Goal: Information Seeking & Learning: Compare options

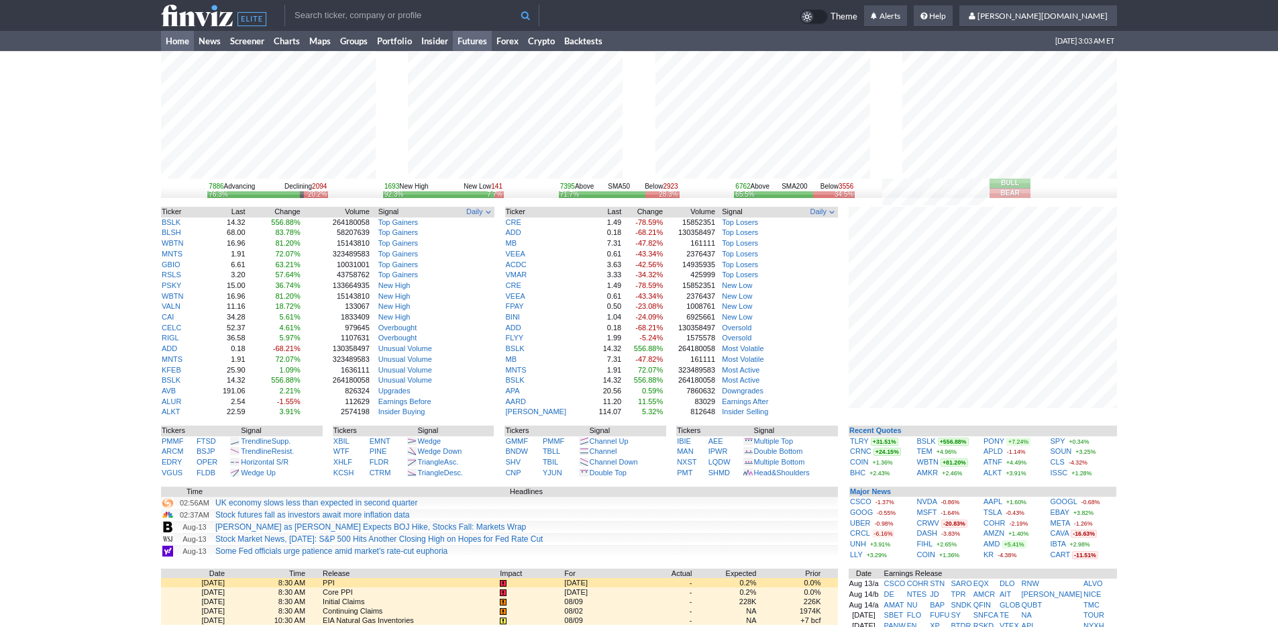
click at [480, 46] on link "Futures" at bounding box center [472, 41] width 39 height 20
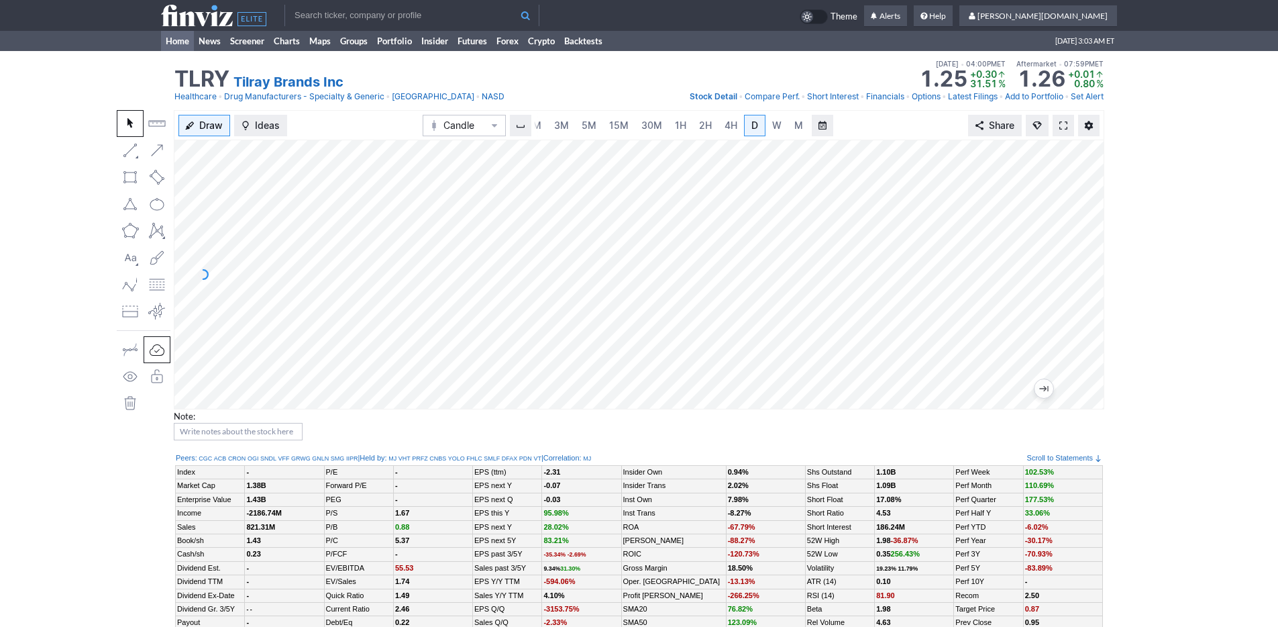
click at [177, 38] on link "Home" at bounding box center [177, 41] width 33 height 20
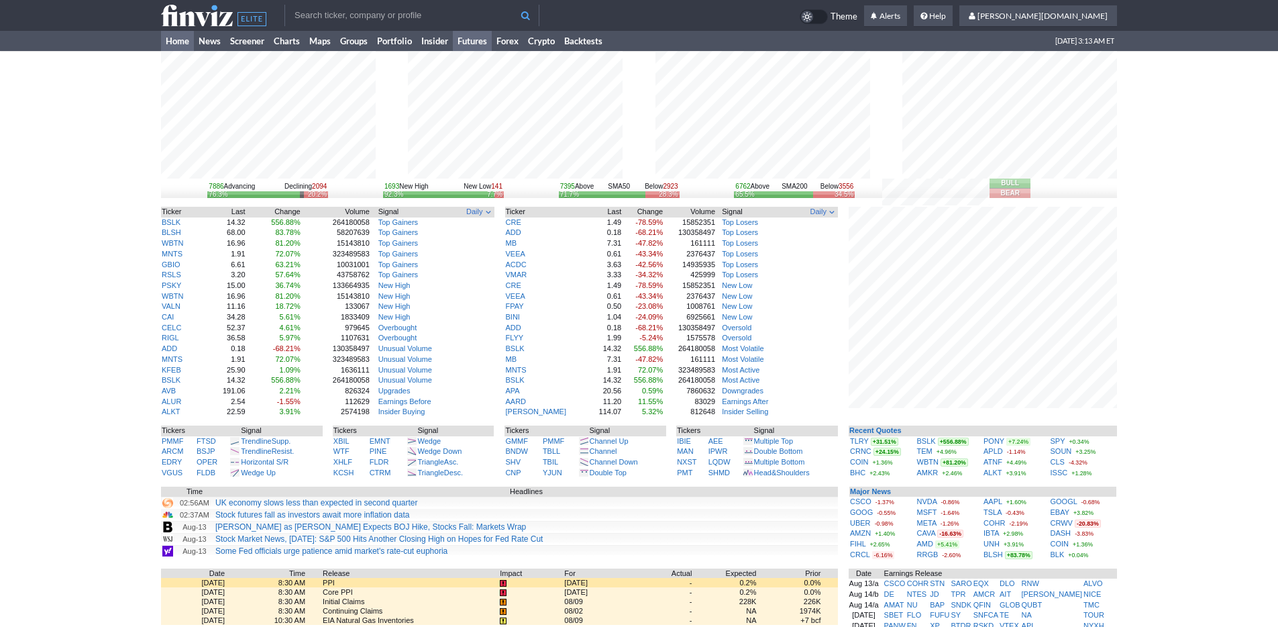
click at [483, 38] on link "Futures" at bounding box center [472, 41] width 39 height 20
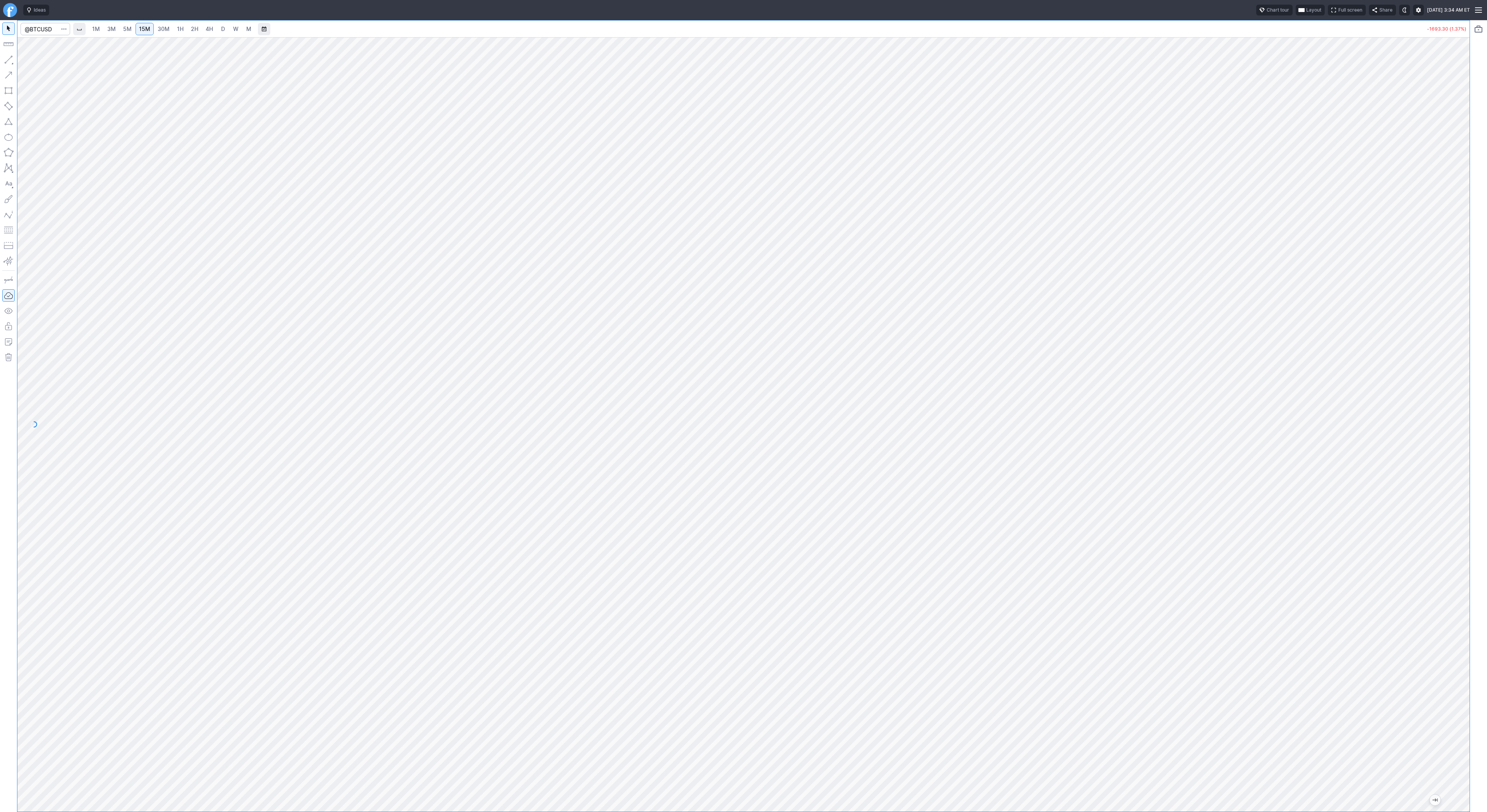
click at [194, 27] on span "2H" at bounding box center [195, 28] width 8 height 6
click at [43, 35] on input "Search" at bounding box center [46, 29] width 50 height 12
type input "qqq"
click at [54, 45] on span "Invesco" at bounding box center [61, 46] width 17 height 6
click at [223, 27] on span "D" at bounding box center [223, 28] width 4 height 6
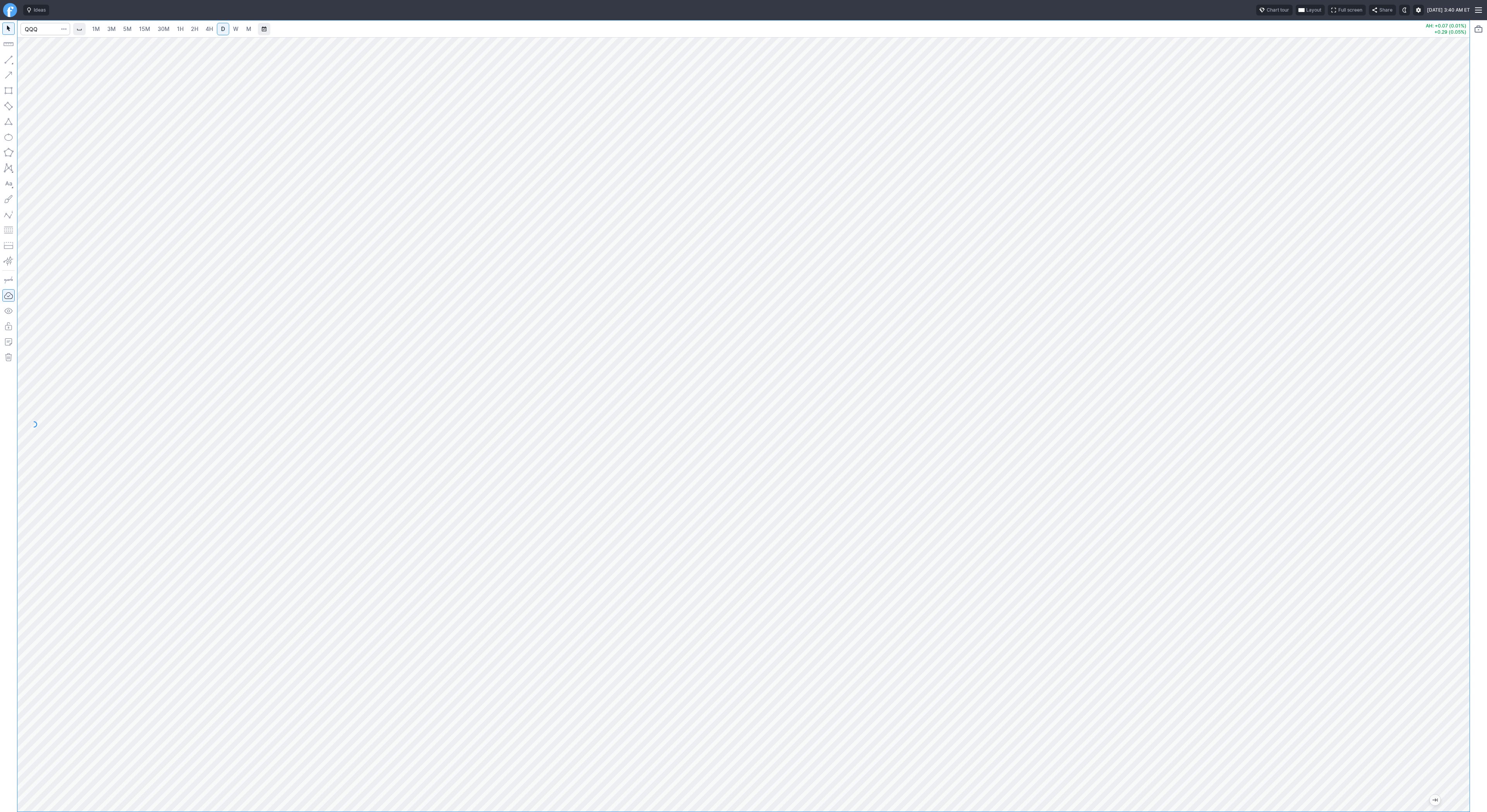
click at [4, 60] on button "button" at bounding box center [8, 59] width 12 height 12
drag, startPoint x: 1460, startPoint y: 279, endPoint x: 1464, endPoint y: 420, distance: 141.1
click at [1473, 424] on div "1M 3M 5M 15M 30M 1H 2H 4H D W M AH: +0.07 (0.01%) +0.29 (0.05%)" at bounding box center [744, 416] width 1487 height 792
click at [29, 57] on button "Line" at bounding box center [42, 61] width 45 height 11
drag, startPoint x: 34, startPoint y: 61, endPoint x: 66, endPoint y: 78, distance: 36.2
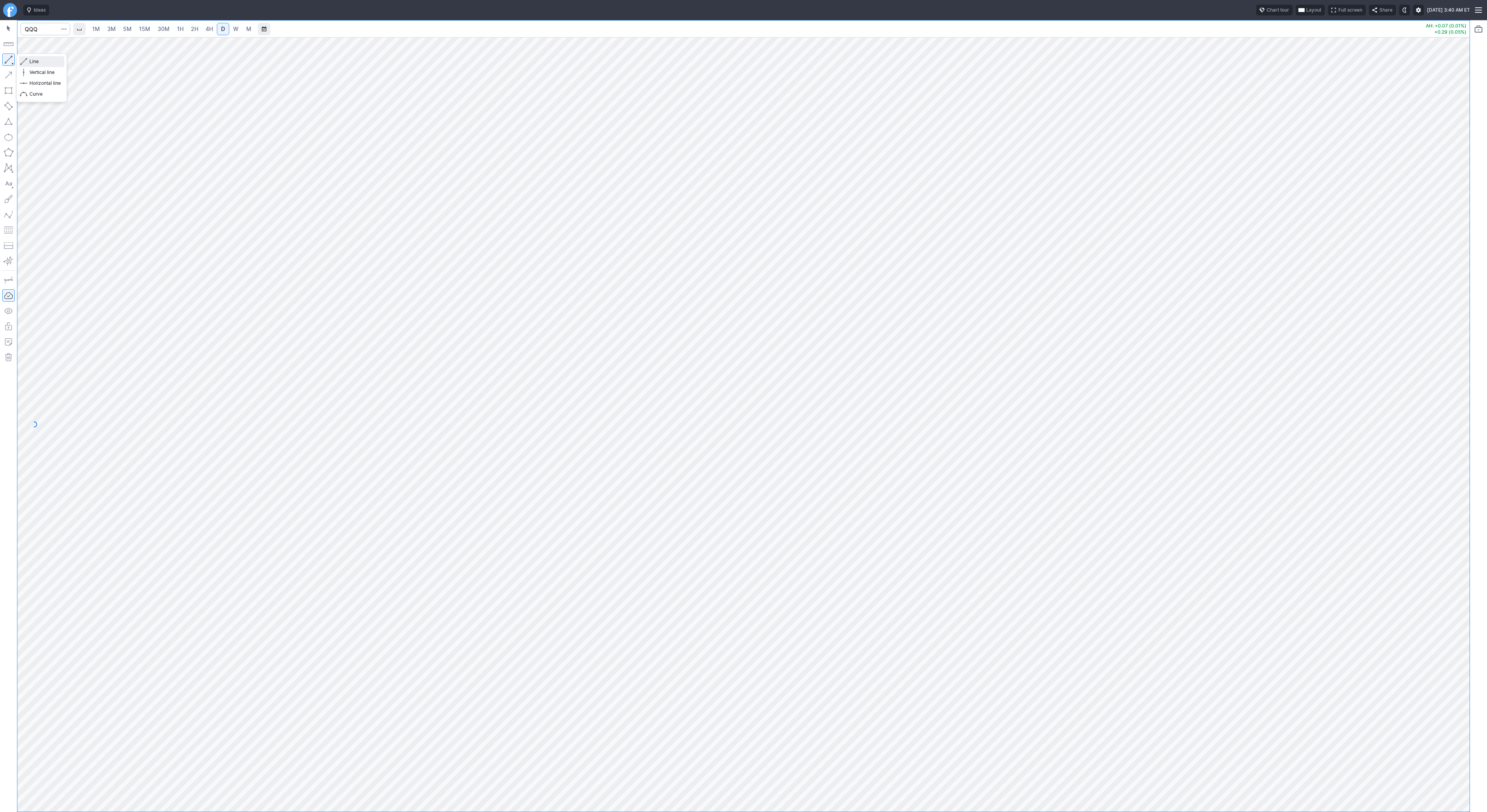
click at [34, 61] on span "Line" at bounding box center [45, 61] width 31 height 8
click at [51, 28] on input "Search" at bounding box center [46, 29] width 50 height 12
type input "bzai"
click at [42, 27] on input "Search" at bounding box center [46, 29] width 50 height 12
type input "apld"
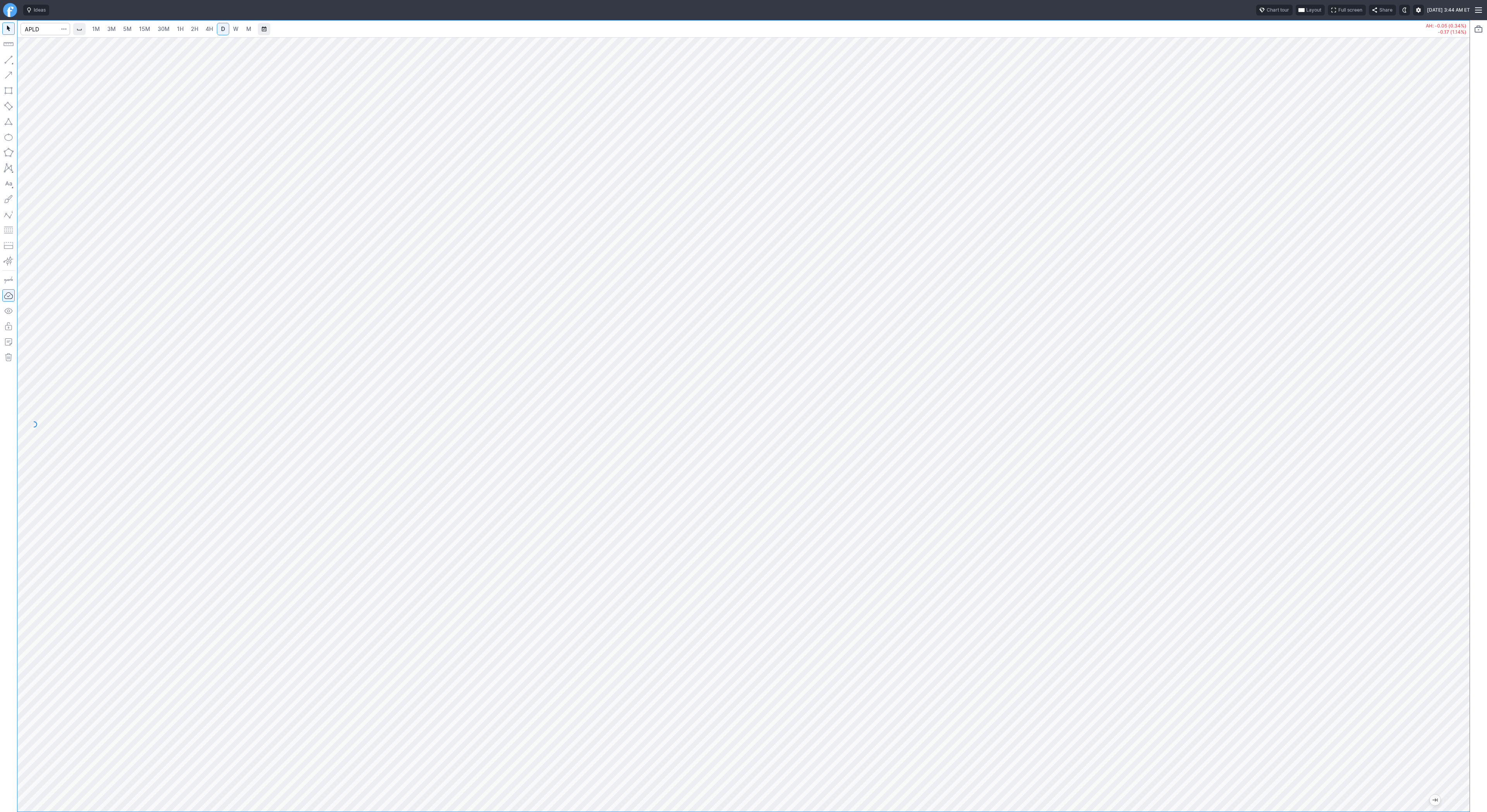
click at [137, 29] on link "15M" at bounding box center [145, 29] width 18 height 12
click at [208, 28] on span "4H" at bounding box center [209, 28] width 8 height 6
click at [230, 28] on link "W" at bounding box center [236, 29] width 12 height 12
click at [36, 27] on input "Search" at bounding box center [46, 29] width 50 height 12
type input "tlry"
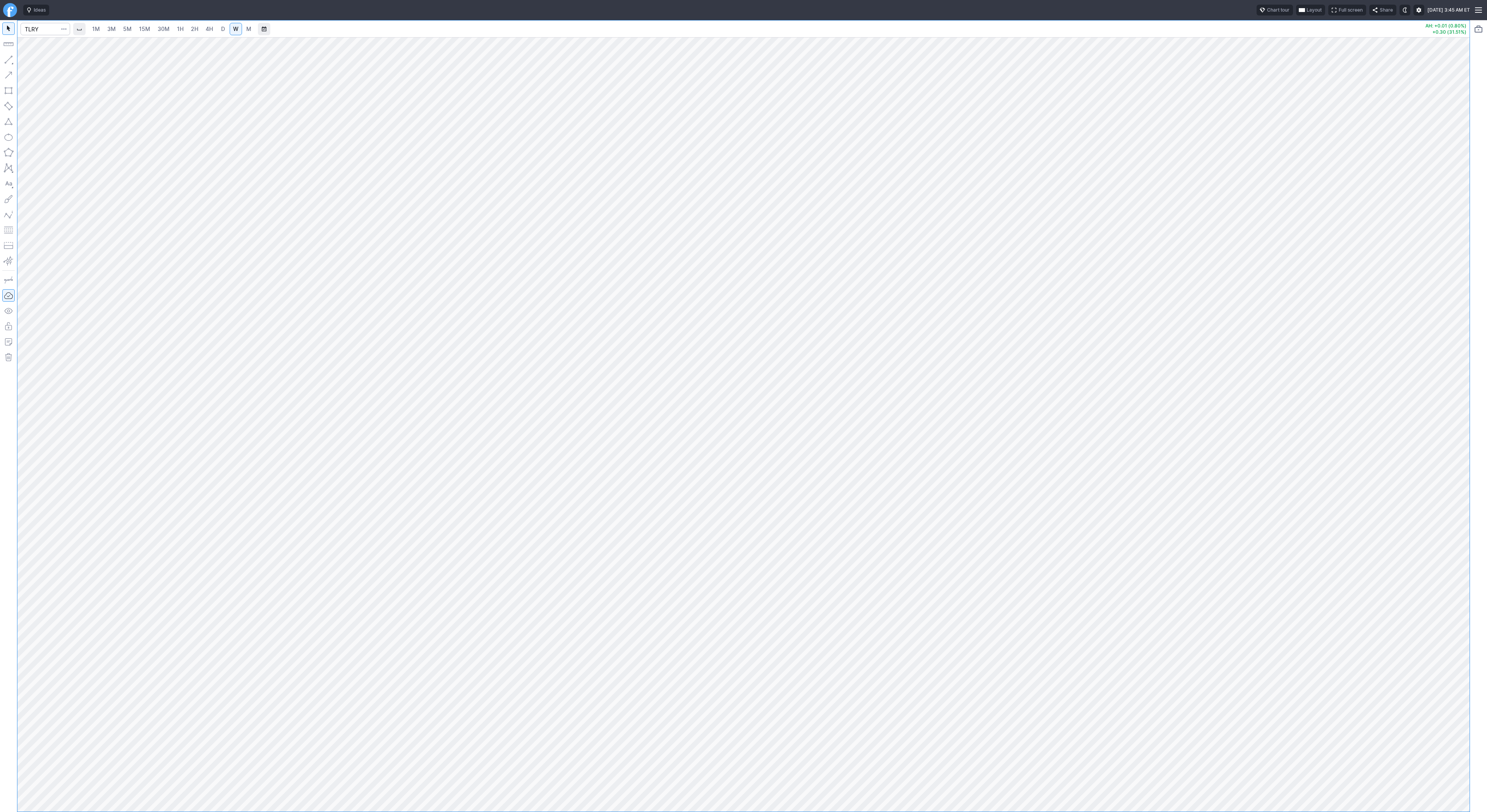
click at [150, 35] on link "15M" at bounding box center [145, 29] width 18 height 12
click at [196, 30] on span "2H" at bounding box center [195, 28] width 8 height 6
click at [39, 25] on input "Search" at bounding box center [46, 29] width 50 height 12
type input "bmnr"
click at [214, 28] on link "4H" at bounding box center [209, 29] width 14 height 12
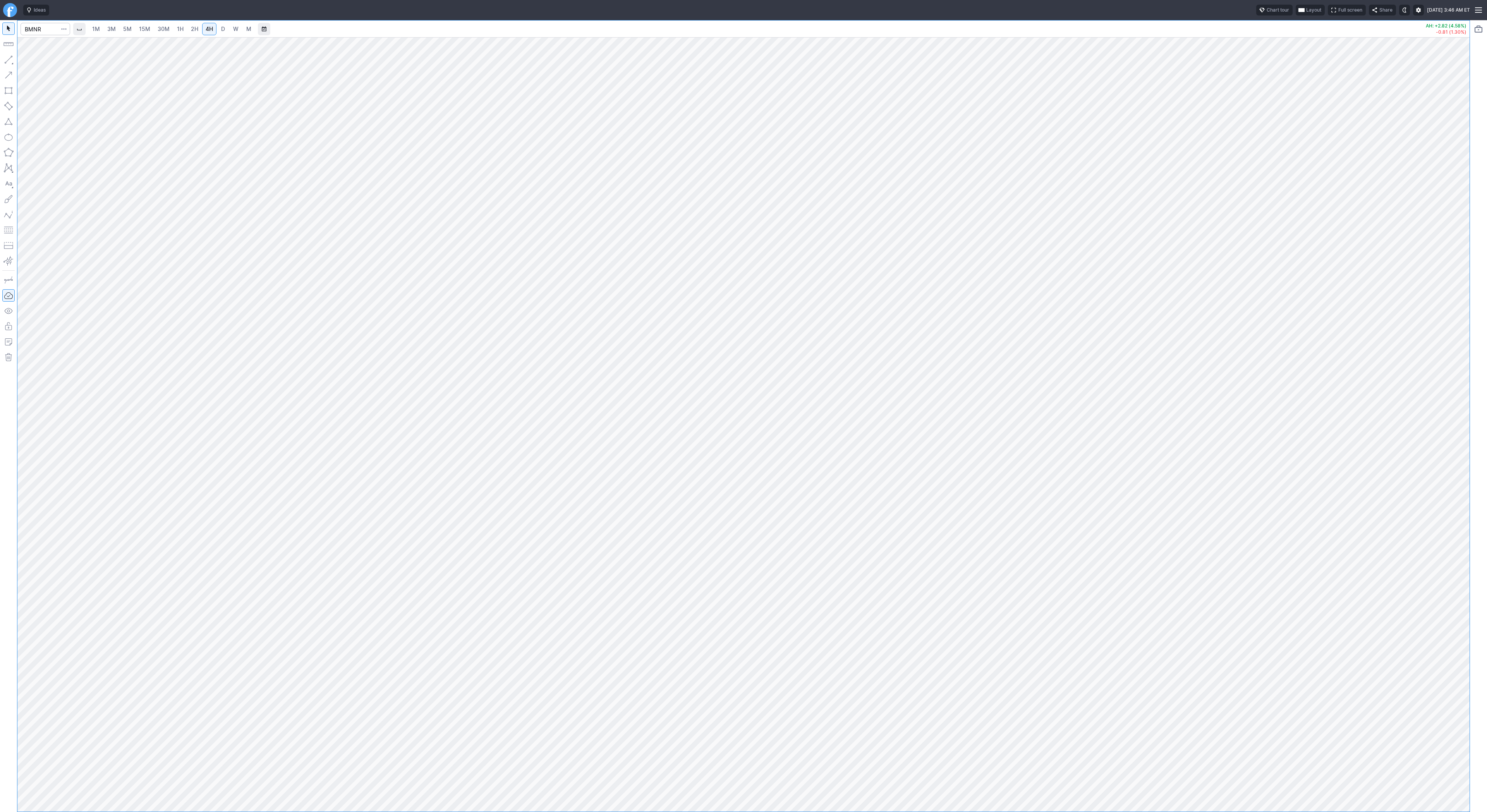
click at [194, 29] on span "2H" at bounding box center [195, 28] width 8 height 6
click at [180, 32] on span "1H" at bounding box center [180, 29] width 6 height 8
drag, startPoint x: 11, startPoint y: 57, endPoint x: 23, endPoint y: 76, distance: 22.5
click at [11, 57] on button "button" at bounding box center [8, 59] width 12 height 12
click at [29, 62] on span "Line" at bounding box center [45, 61] width 31 height 8
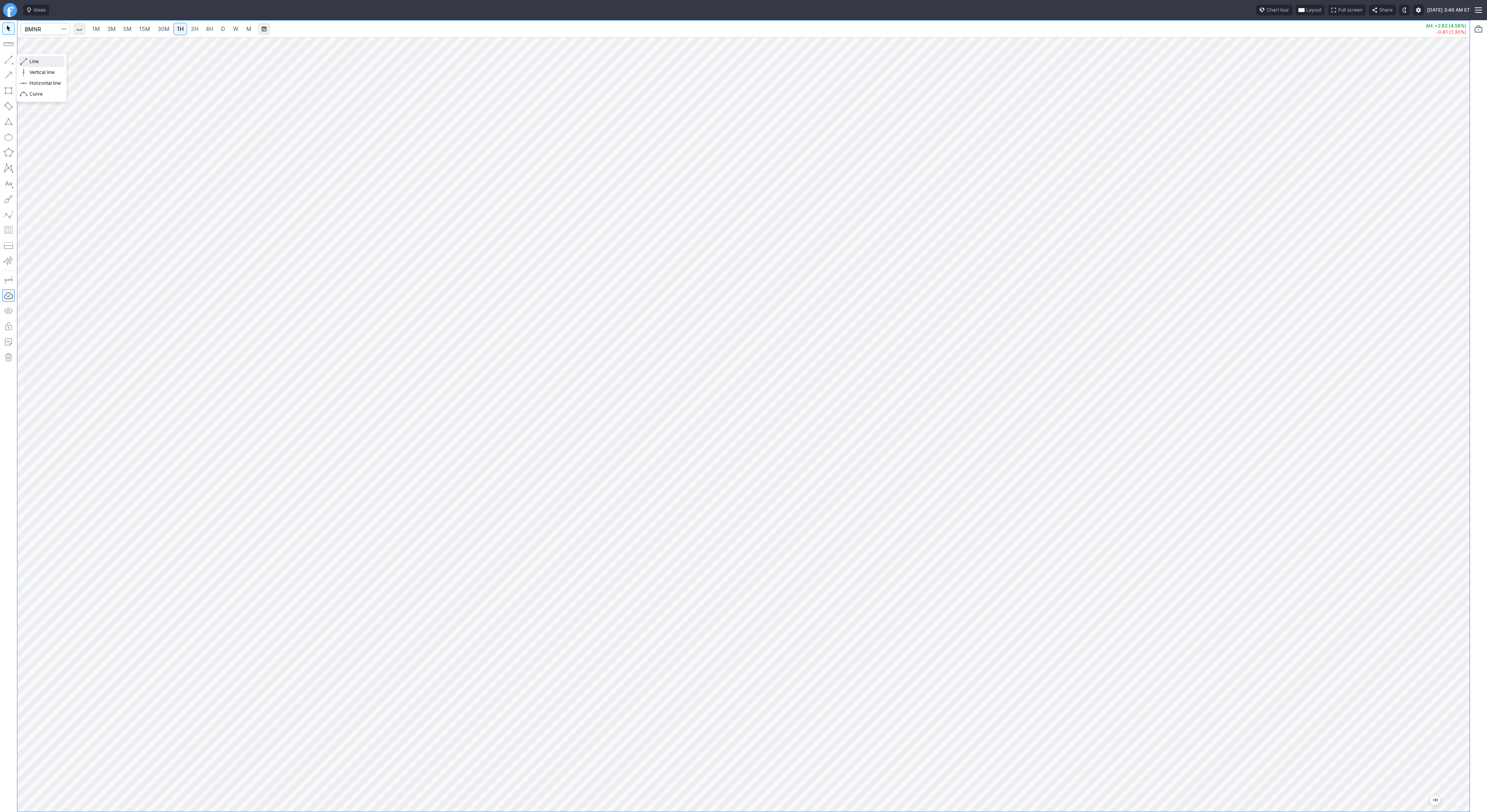
click at [31, 59] on span "Line" at bounding box center [45, 61] width 31 height 8
drag, startPoint x: 37, startPoint y: 58, endPoint x: 63, endPoint y: 94, distance: 44.4
click at [38, 58] on span "Line" at bounding box center [45, 61] width 31 height 8
click at [42, 29] on input "Search" at bounding box center [46, 29] width 50 height 12
type input "open"
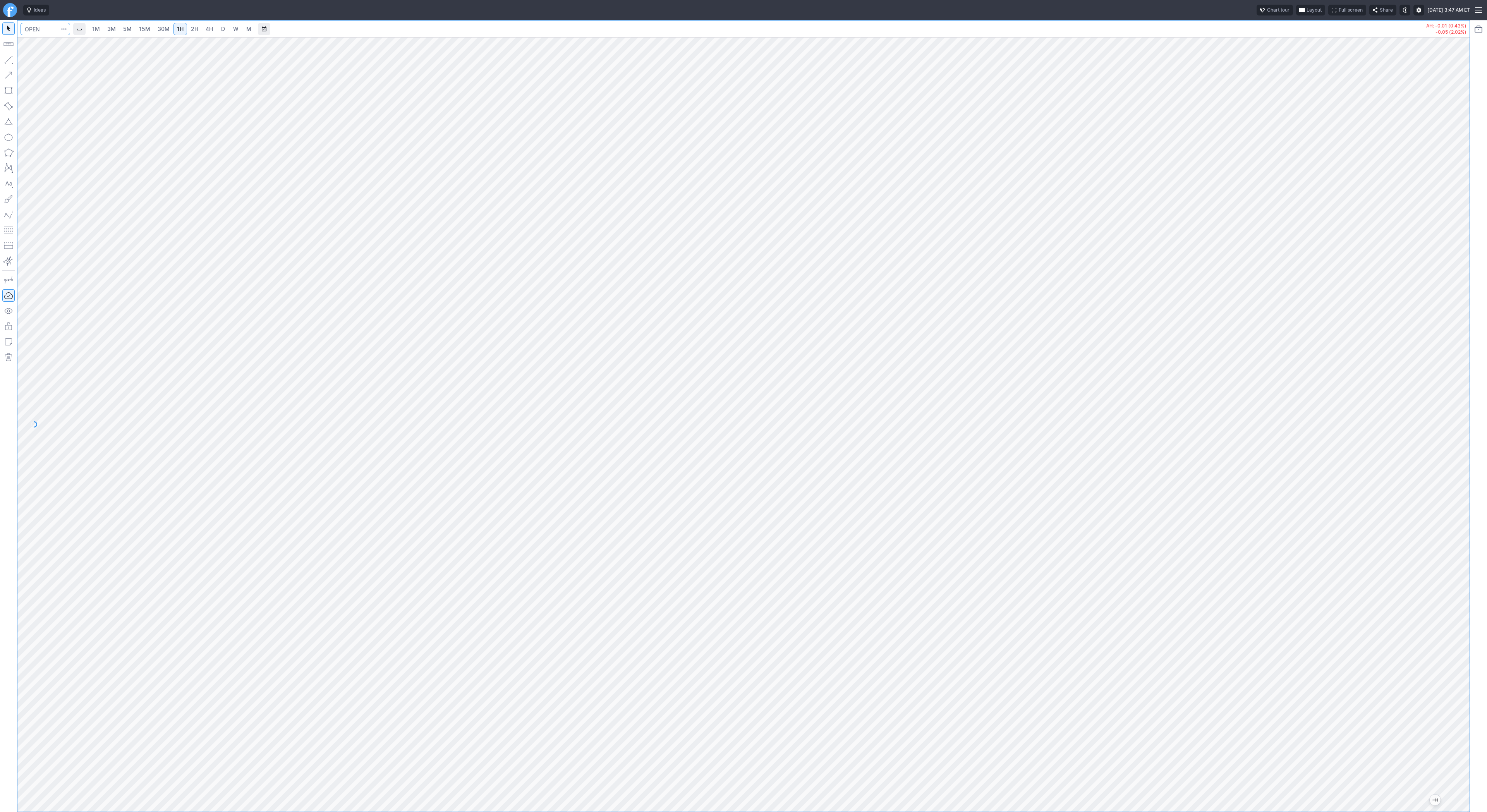
click at [35, 31] on input "Search" at bounding box center [46, 29] width 50 height 12
type input "onds"
click at [219, 29] on link "D" at bounding box center [223, 29] width 12 height 12
click at [5, 61] on button "button" at bounding box center [8, 59] width 12 height 12
click at [38, 28] on input "Search" at bounding box center [46, 29] width 50 height 12
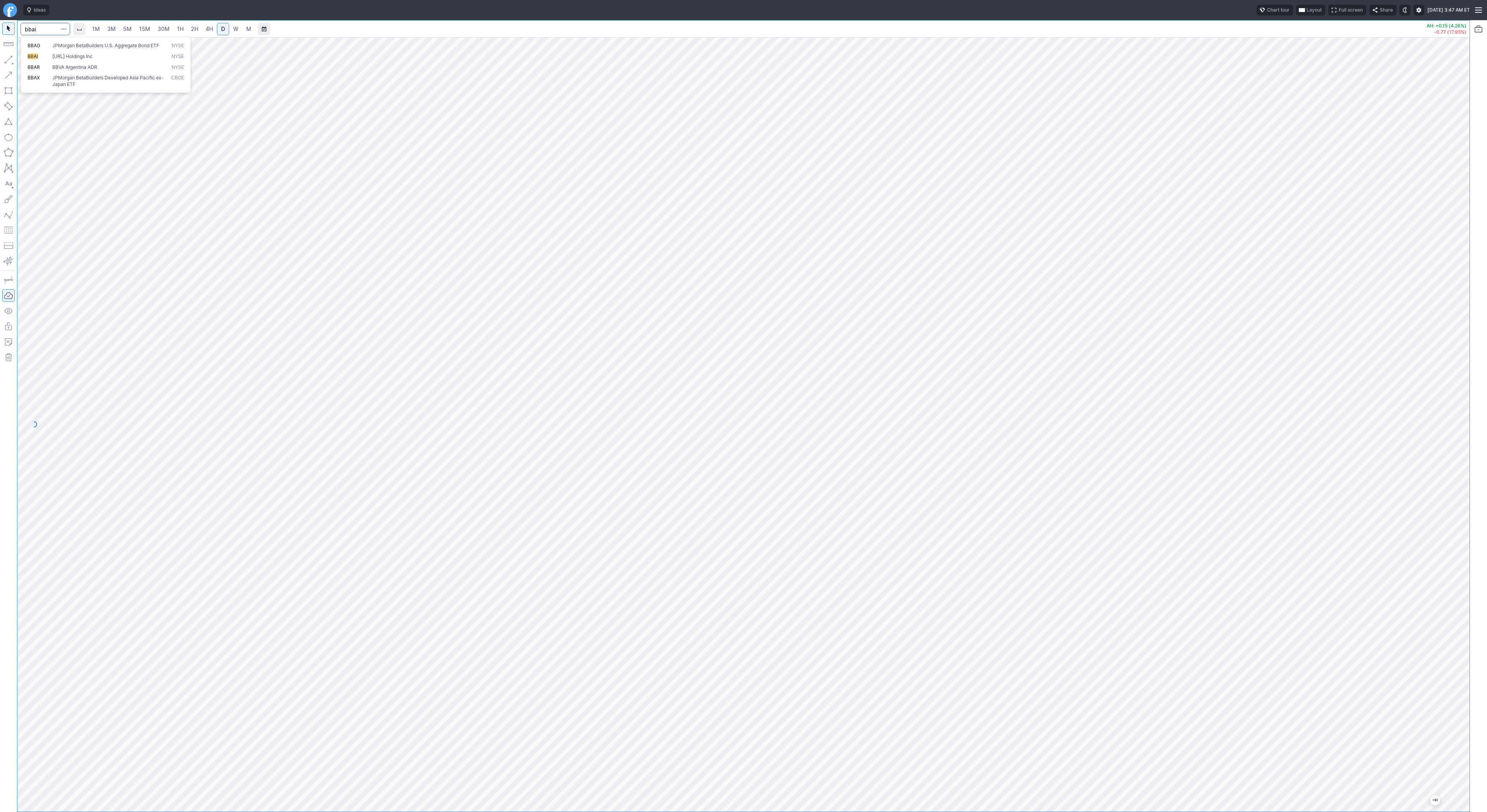
type input "bbai"
drag, startPoint x: 1462, startPoint y: 402, endPoint x: 1456, endPoint y: 531, distance: 129.1
click at [1456, 531] on div at bounding box center [1462, 422] width 16 height 755
click at [114, 29] on span "3M" at bounding box center [111, 28] width 9 height 6
click at [196, 29] on span "2H" at bounding box center [195, 28] width 8 height 6
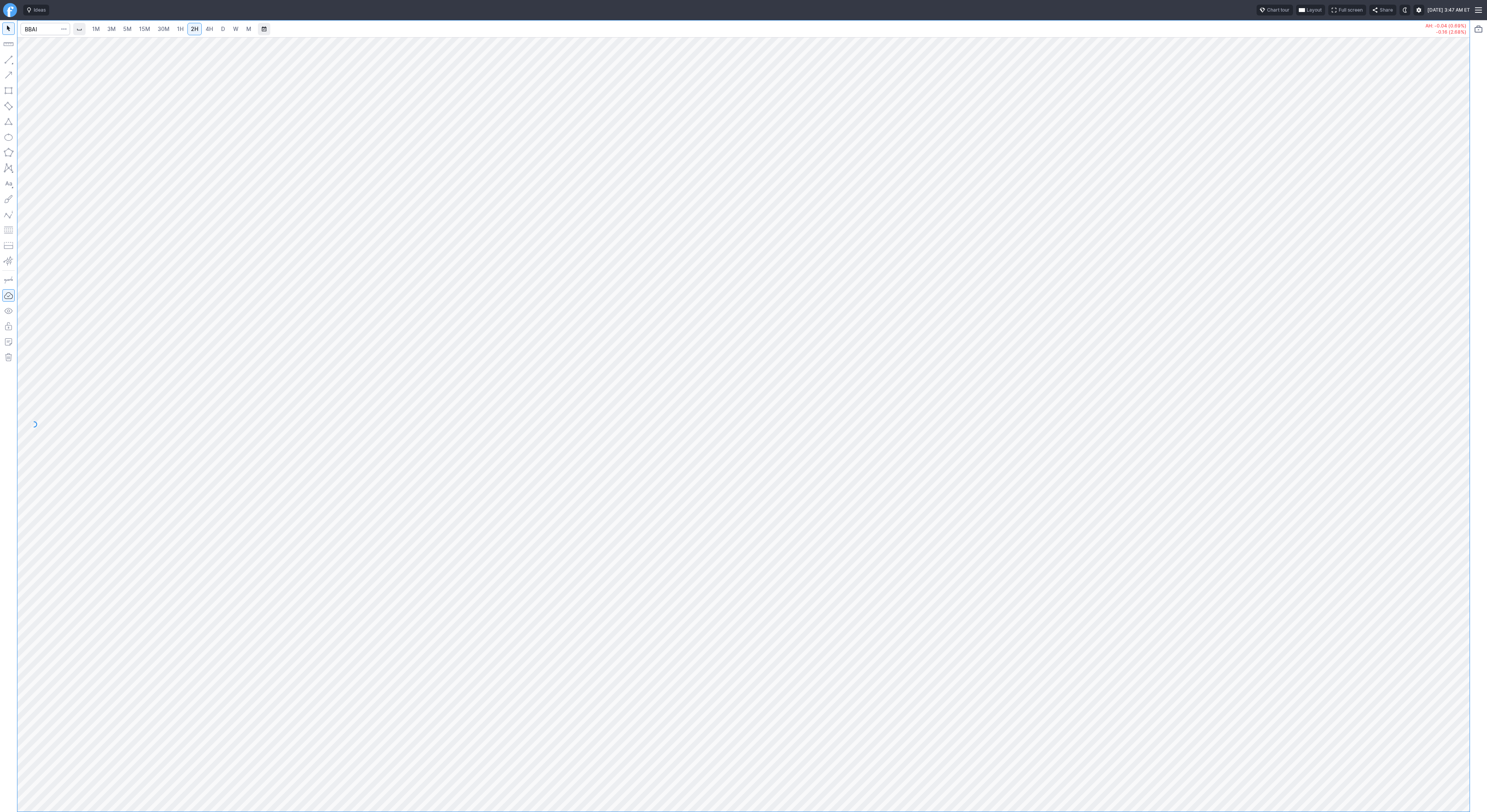
click at [238, 28] on link "W" at bounding box center [236, 29] width 12 height 12
click at [10, 60] on button "button" at bounding box center [8, 59] width 12 height 12
click at [8, 58] on button "button" at bounding box center [8, 59] width 12 height 12
click at [217, 27] on link "D" at bounding box center [223, 29] width 12 height 12
click at [181, 30] on span "1H" at bounding box center [180, 28] width 6 height 6
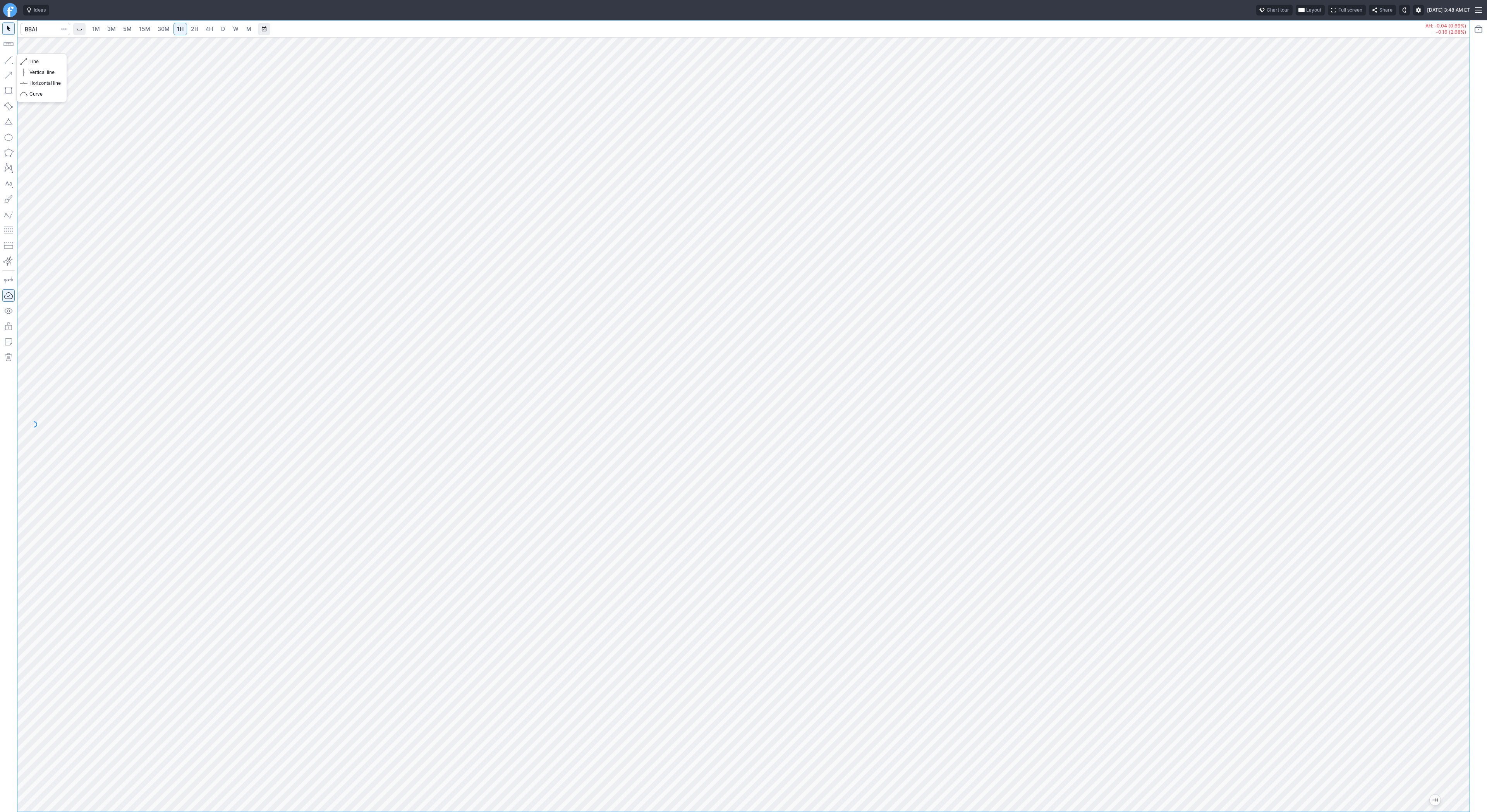
click at [12, 63] on button "button" at bounding box center [8, 59] width 12 height 12
click at [7, 61] on button "button" at bounding box center [8, 59] width 12 height 12
click at [10, 58] on button "button" at bounding box center [8, 59] width 12 height 12
click at [29, 61] on button "Line" at bounding box center [42, 61] width 45 height 11
click at [39, 25] on input "Search" at bounding box center [46, 29] width 50 height 12
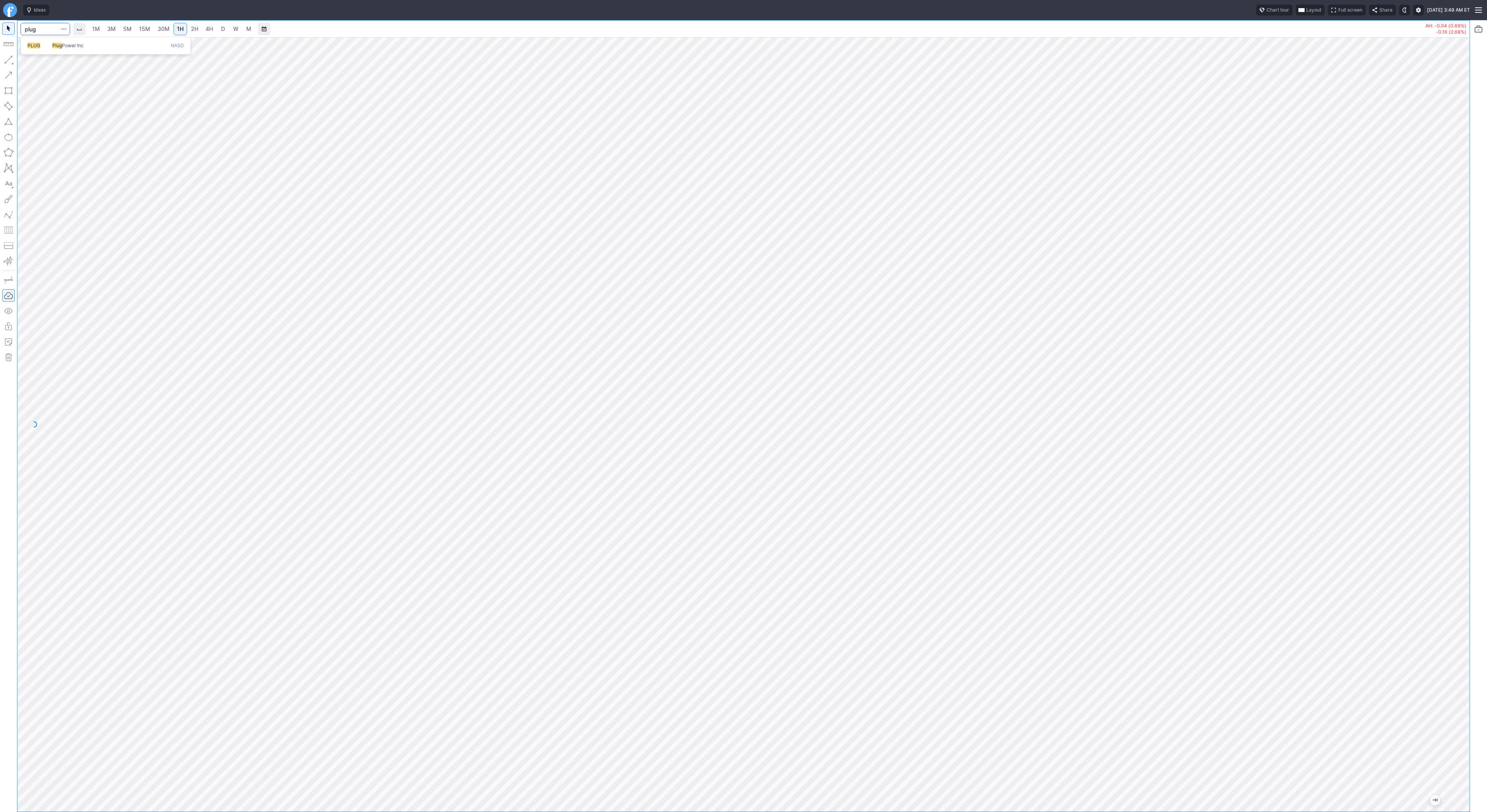
type input "plug"
click at [226, 32] on link "D" at bounding box center [223, 29] width 12 height 12
click at [42, 23] on input "Search" at bounding box center [46, 29] width 50 height 12
type input "soun"
click at [53, 65] on span "Line" at bounding box center [45, 61] width 31 height 8
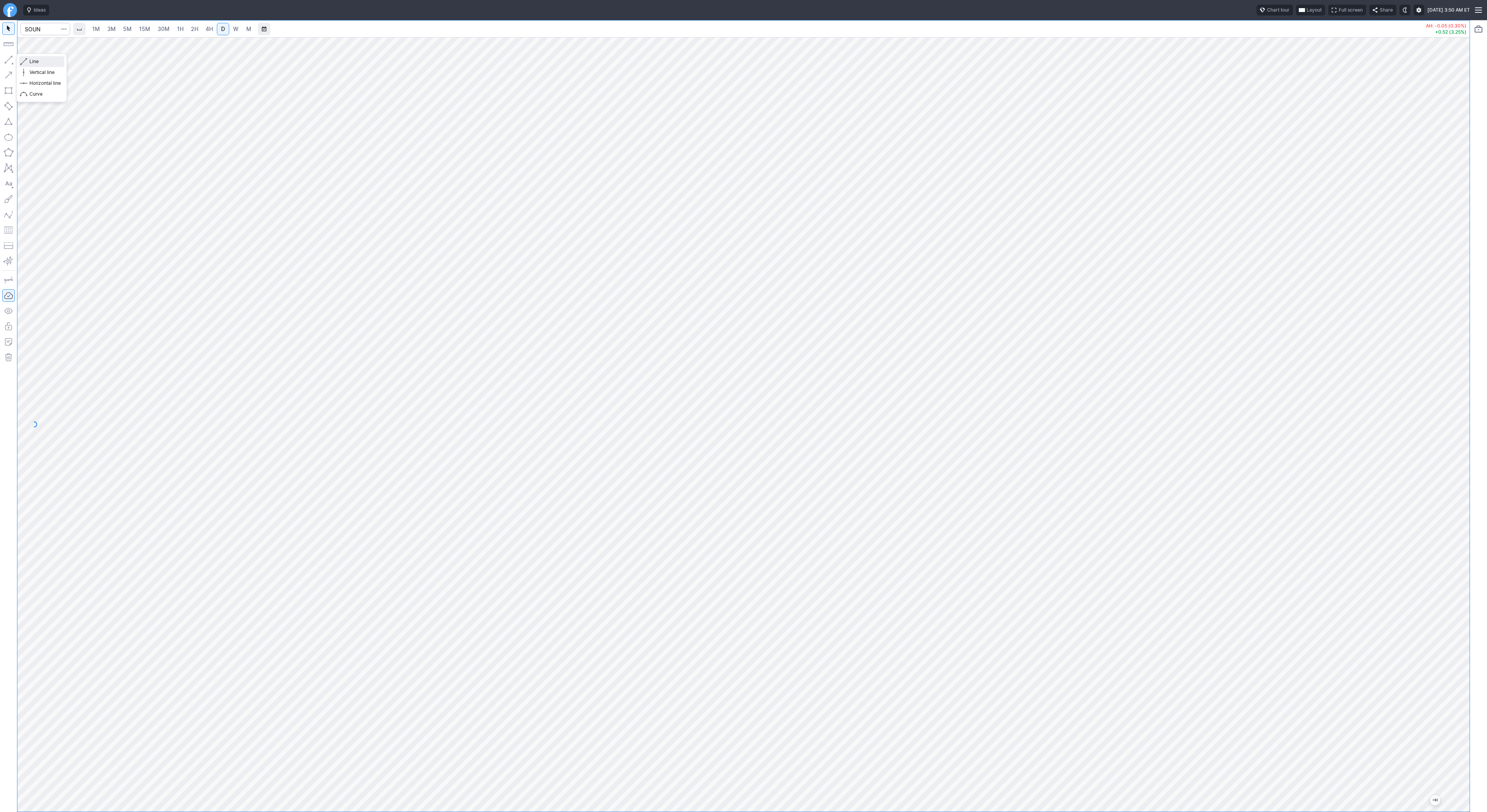
click at [40, 60] on span "Line" at bounding box center [45, 61] width 31 height 8
click at [8, 61] on button "button" at bounding box center [8, 59] width 12 height 12
drag, startPoint x: 1466, startPoint y: 456, endPoint x: 1455, endPoint y: 479, distance: 25.5
click at [1462, 497] on div at bounding box center [1462, 422] width 16 height 755
click at [11, 61] on button "button" at bounding box center [8, 59] width 12 height 12
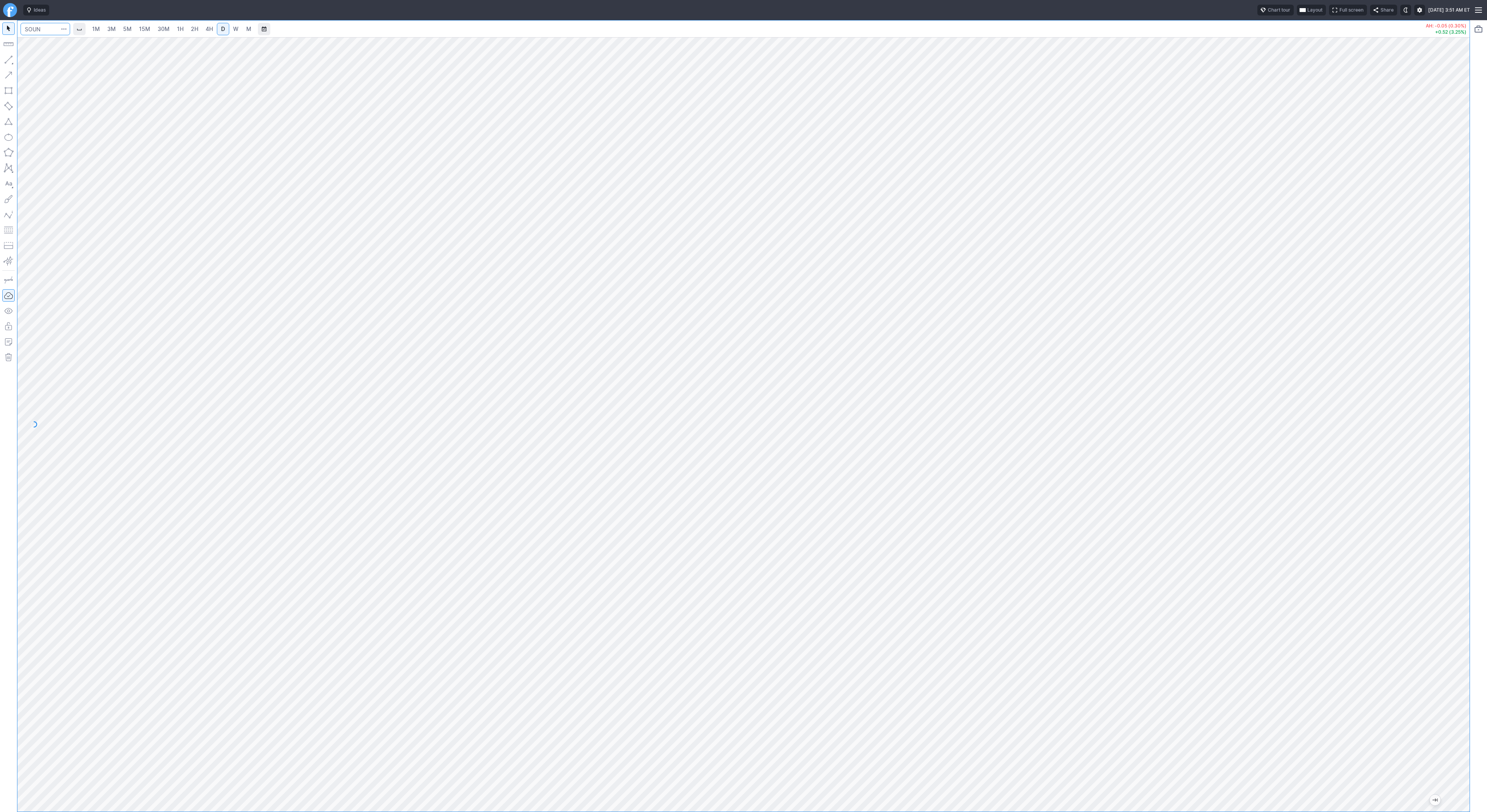
click at [47, 27] on input "Search" at bounding box center [46, 29] width 50 height 12
type input "sbet"
click at [53, 44] on span "SharpLink Gaming Inc" at bounding box center [76, 46] width 48 height 6
click at [232, 24] on link "W" at bounding box center [236, 29] width 12 height 12
click at [35, 28] on input "Search" at bounding box center [46, 29] width 50 height 12
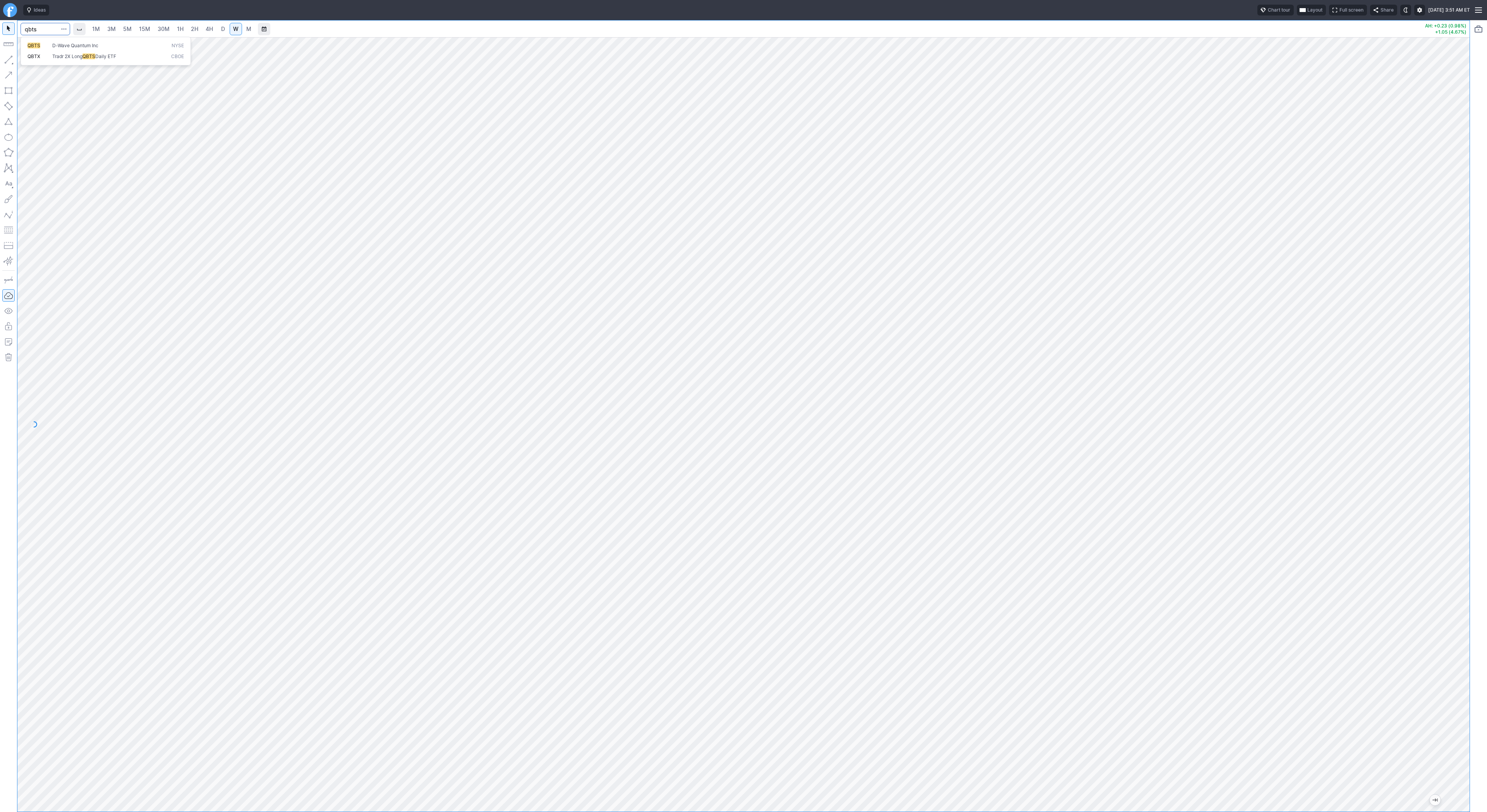
type input "qbts"
click at [59, 45] on span "D-Wave Quantum Inc" at bounding box center [76, 46] width 46 height 6
click at [224, 30] on span "D" at bounding box center [223, 29] width 5 height 8
click at [40, 33] on input "Search" at bounding box center [46, 29] width 50 height 12
type input "pony"
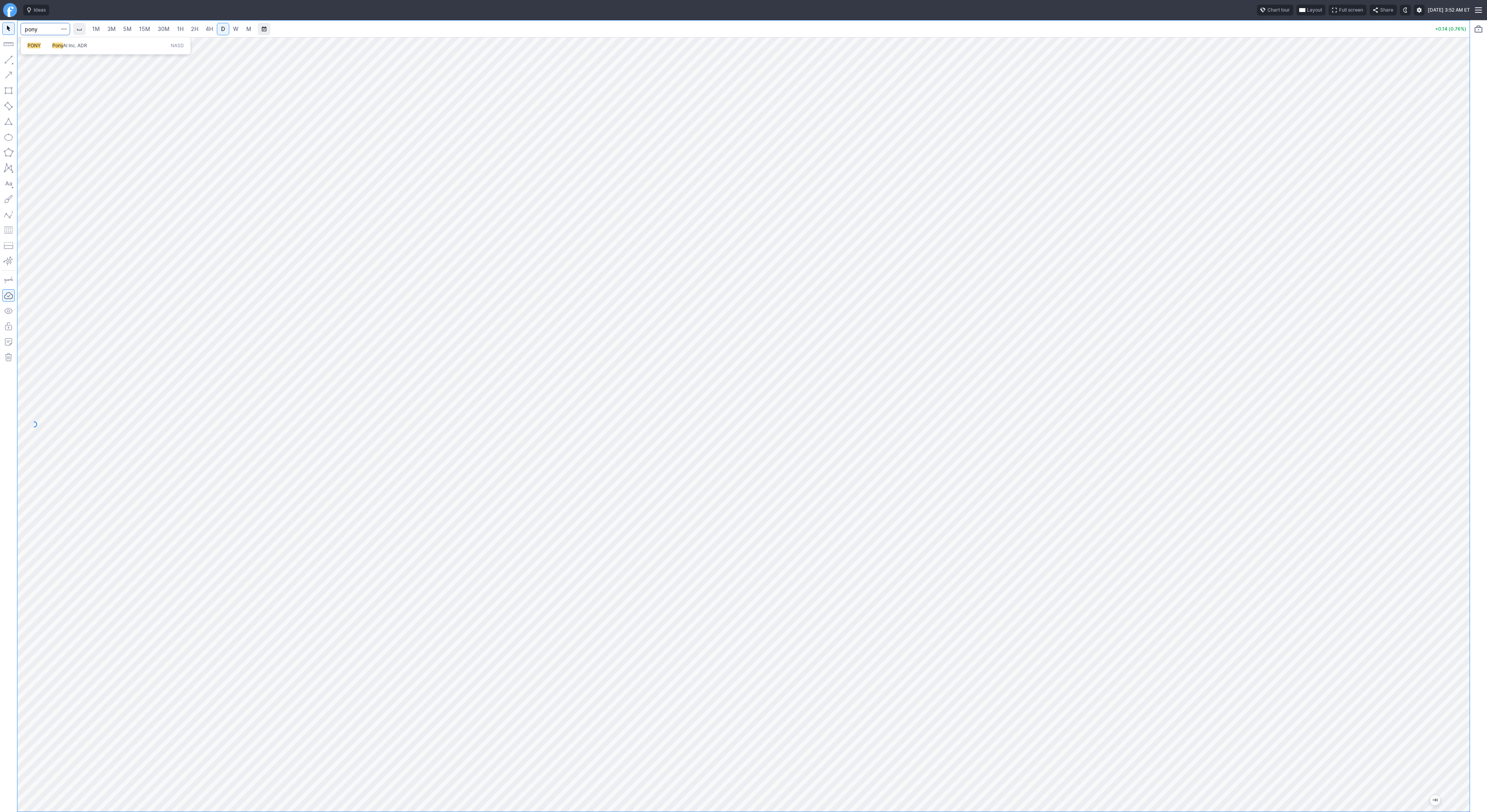
click at [68, 48] on span "Pony AI Inc. ADR" at bounding box center [110, 46] width 118 height 6
click at [1469, 350] on div at bounding box center [744, 424] width 1452 height 774
drag, startPoint x: 1466, startPoint y: 209, endPoint x: 1471, endPoint y: 397, distance: 188.1
click at [1484, 419] on div "1M 3M 5M 15M 30M 1H 2H 4H D W M AH: +0.03 (0.19%) +1.04 (7.24%)" at bounding box center [744, 416] width 1487 height 792
click at [9, 56] on button "button" at bounding box center [8, 59] width 12 height 12
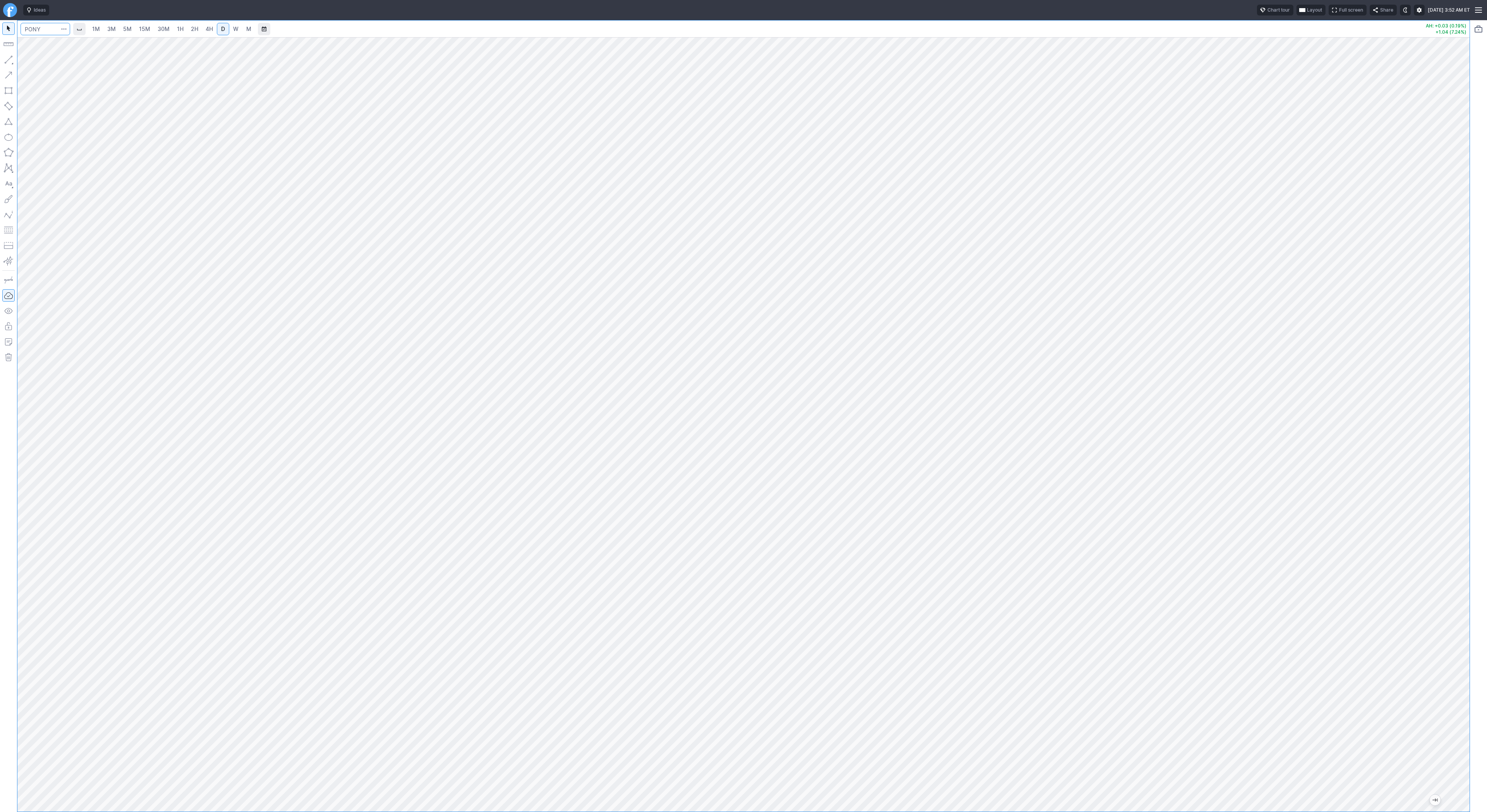
click at [38, 28] on input "Search" at bounding box center [46, 29] width 50 height 12
type input "soun"
click at [47, 28] on input "Search" at bounding box center [46, 29] width 50 height 12
type input "tem"
drag, startPoint x: 1462, startPoint y: 222, endPoint x: 1477, endPoint y: 466, distance: 244.5
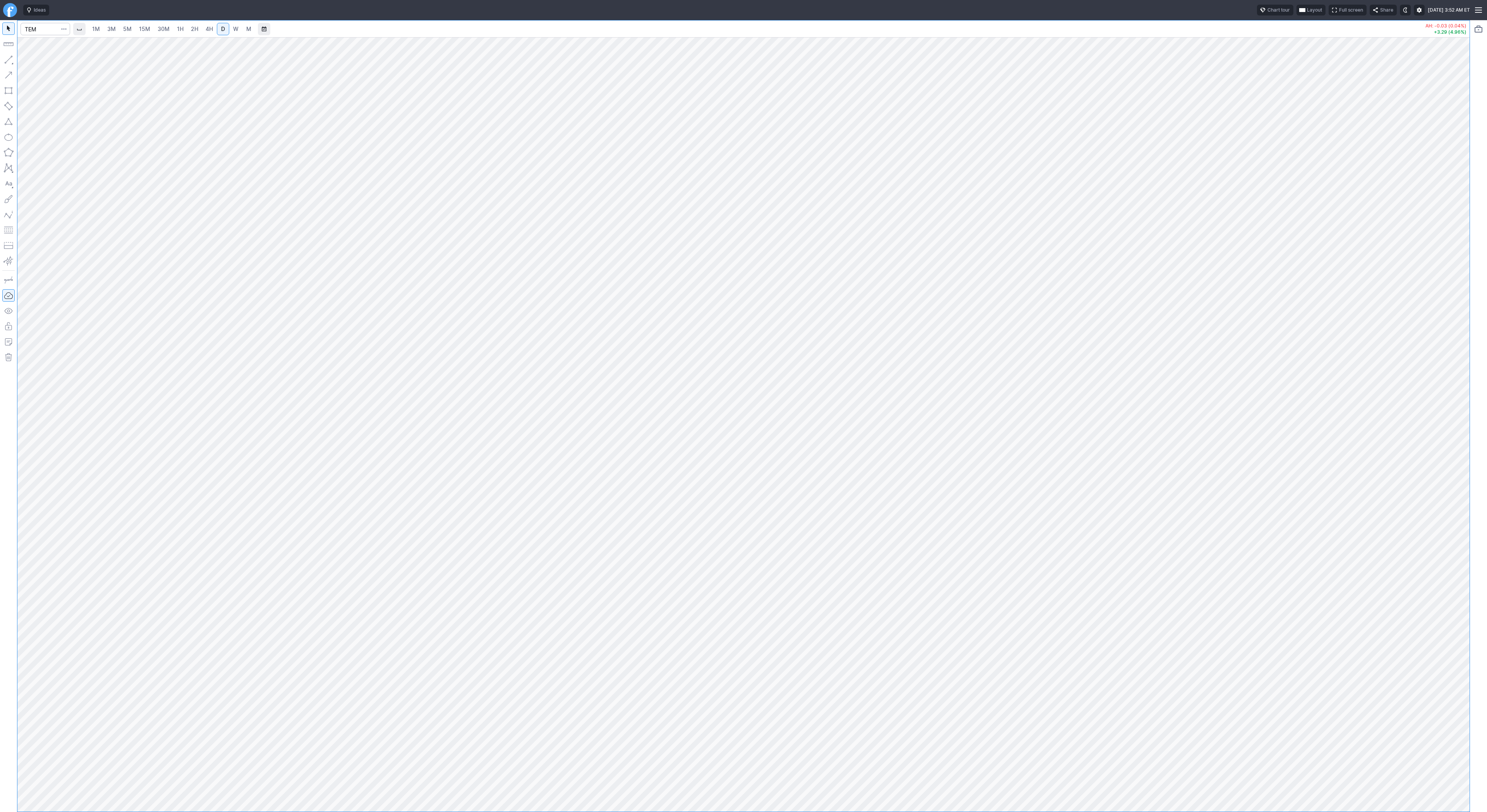
click at [1477, 466] on div "1M 3M 5M 15M 30M 1H 2H 4H D W M AH: -0.03 (0.04%) +3.29 (4.96%)" at bounding box center [744, 416] width 1487 height 792
click at [9, 62] on button "button" at bounding box center [8, 59] width 12 height 12
click at [29, 59] on span "Line" at bounding box center [45, 61] width 31 height 8
click at [177, 29] on span "1H" at bounding box center [180, 28] width 6 height 6
click at [6, 54] on button "button" at bounding box center [8, 59] width 12 height 12
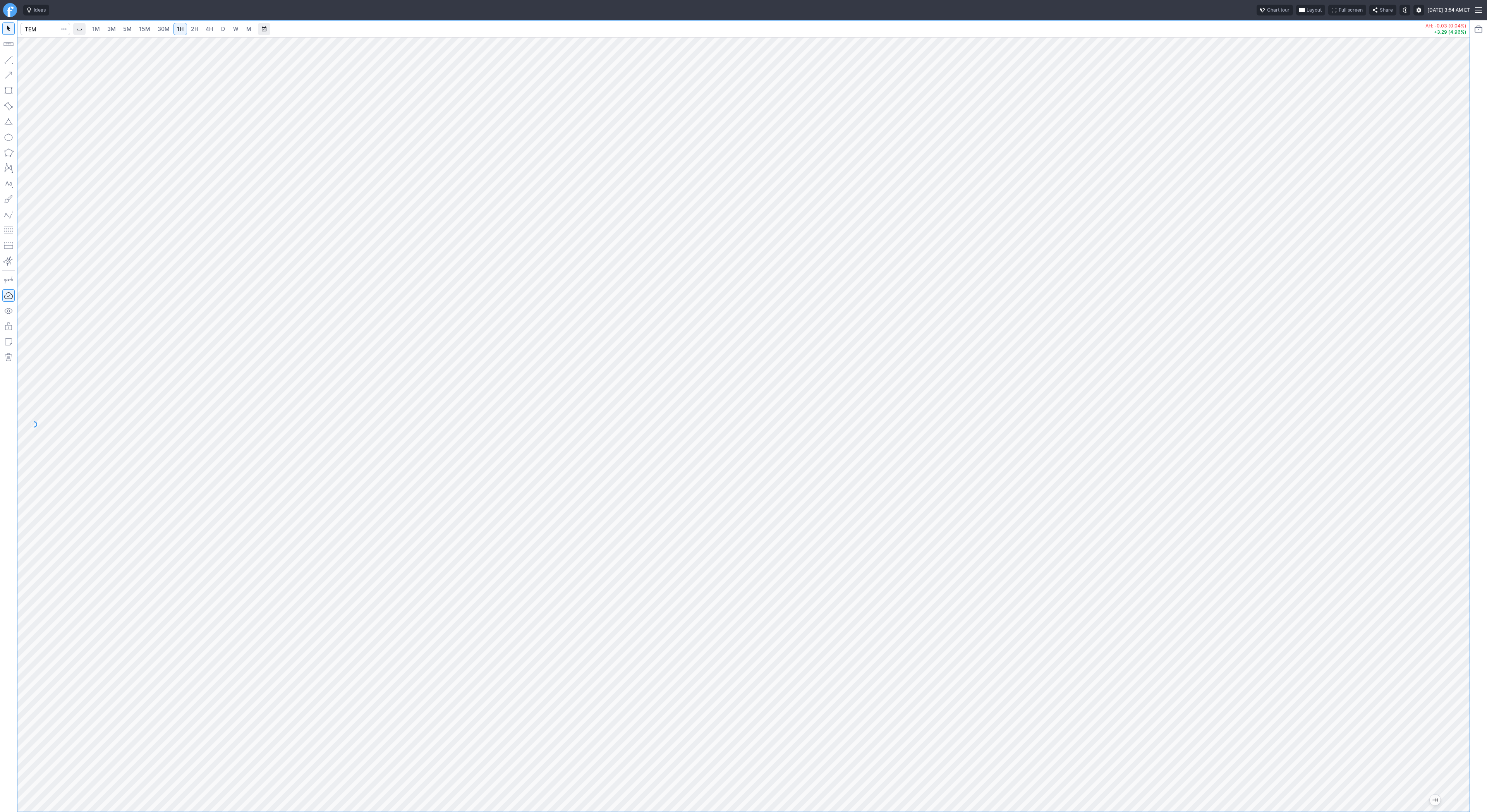
drag, startPoint x: 1455, startPoint y: 339, endPoint x: 1459, endPoint y: 417, distance: 78.1
click at [1466, 426] on div at bounding box center [1462, 422] width 16 height 755
click at [21, 58] on button "Line" at bounding box center [42, 61] width 45 height 11
click at [193, 27] on span "2H" at bounding box center [195, 28] width 8 height 6
drag, startPoint x: 1455, startPoint y: 306, endPoint x: 1461, endPoint y: 508, distance: 202.1
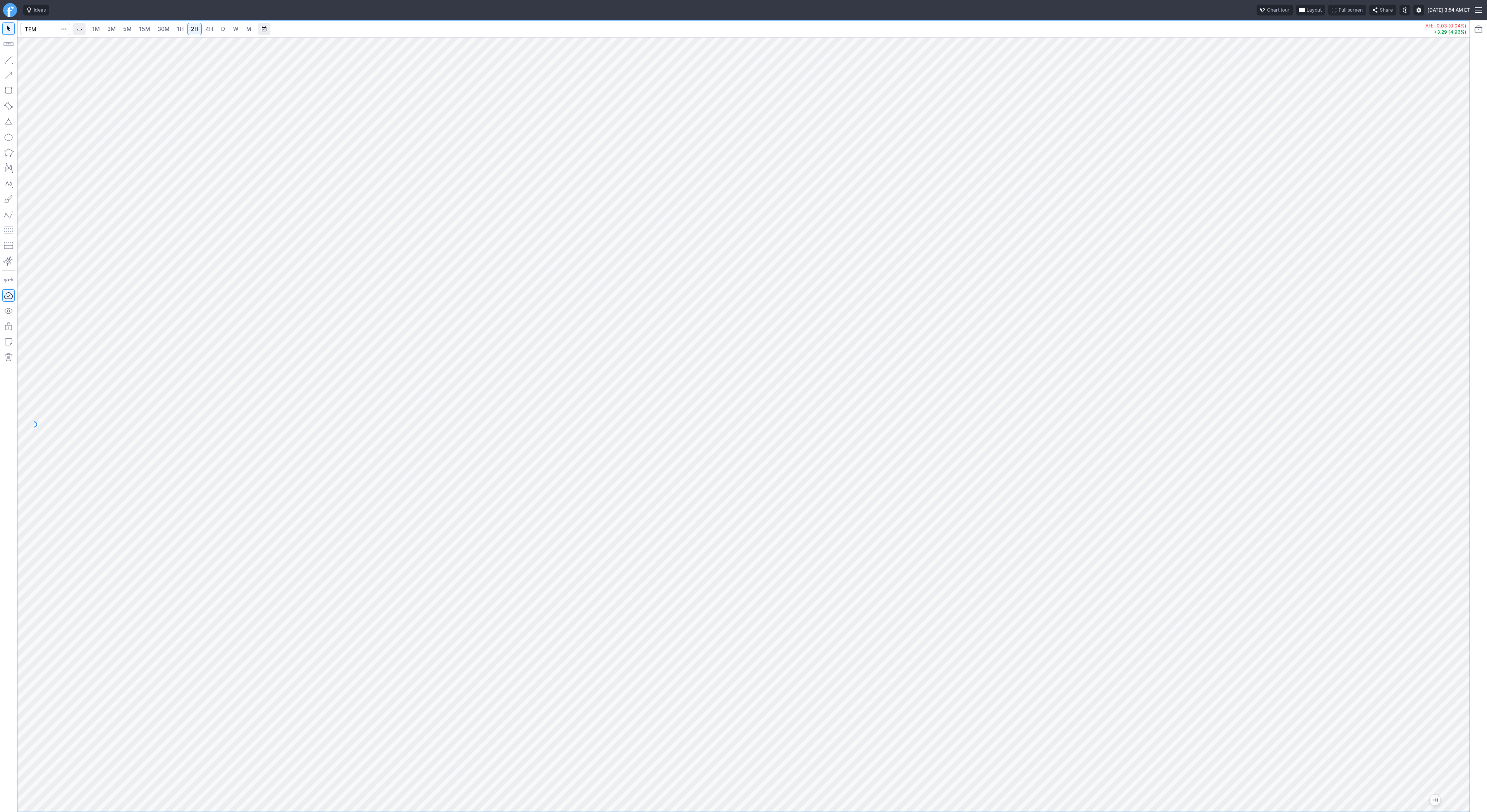
click at [1461, 508] on div at bounding box center [1462, 422] width 16 height 755
click at [35, 61] on span "Line" at bounding box center [45, 61] width 31 height 8
click at [32, 61] on span "Line" at bounding box center [45, 61] width 31 height 8
click at [6, 59] on button "button" at bounding box center [8, 59] width 12 height 12
click at [9, 59] on button "button" at bounding box center [8, 59] width 12 height 12
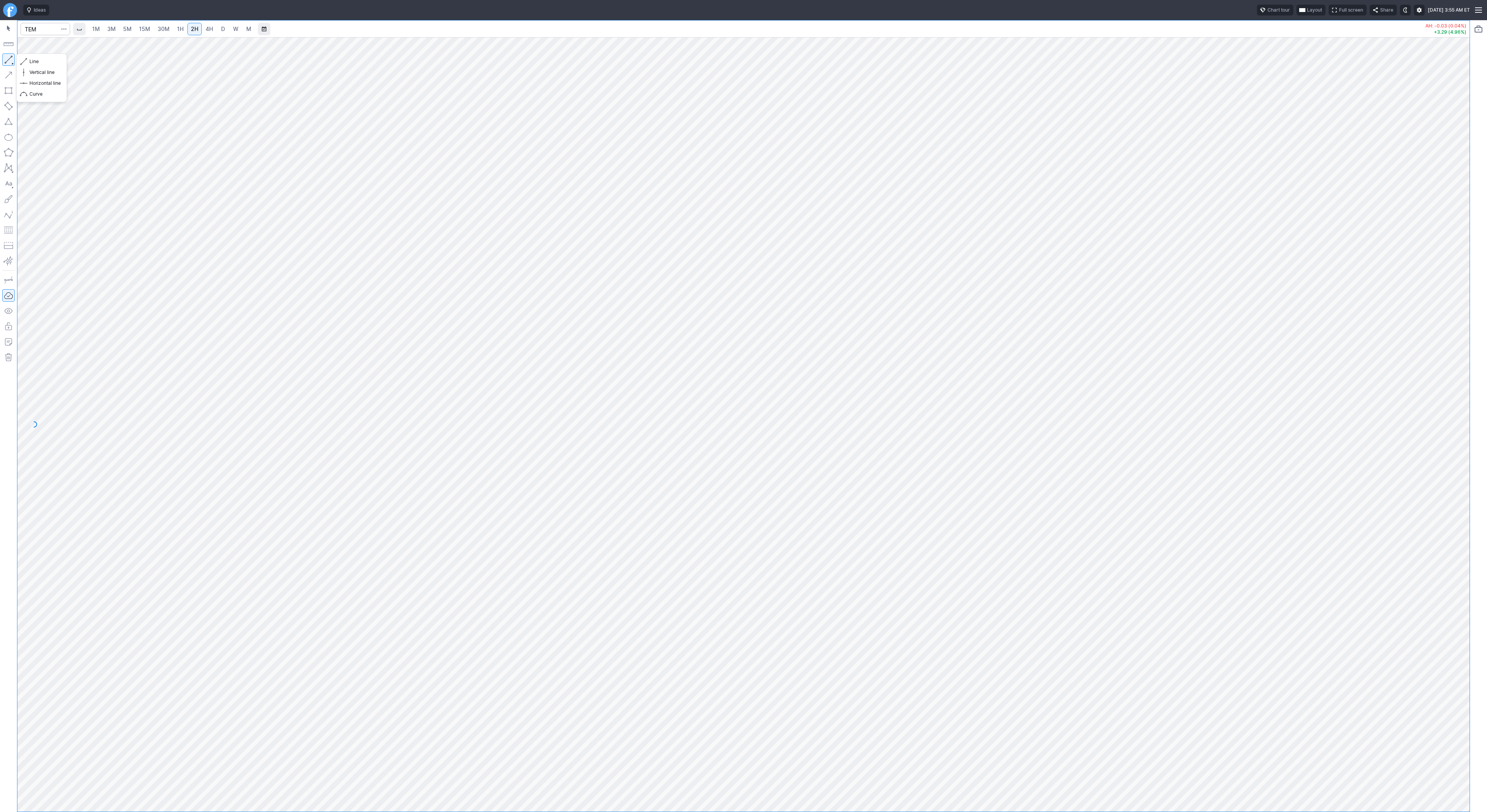
click at [10, 62] on button "button" at bounding box center [8, 59] width 12 height 12
click at [7, 58] on button "button" at bounding box center [8, 59] width 12 height 12
drag, startPoint x: 1464, startPoint y: 276, endPoint x: 1461, endPoint y: 425, distance: 149.0
click at [1461, 425] on div at bounding box center [1462, 422] width 16 height 755
click at [223, 27] on span "D" at bounding box center [223, 28] width 4 height 6
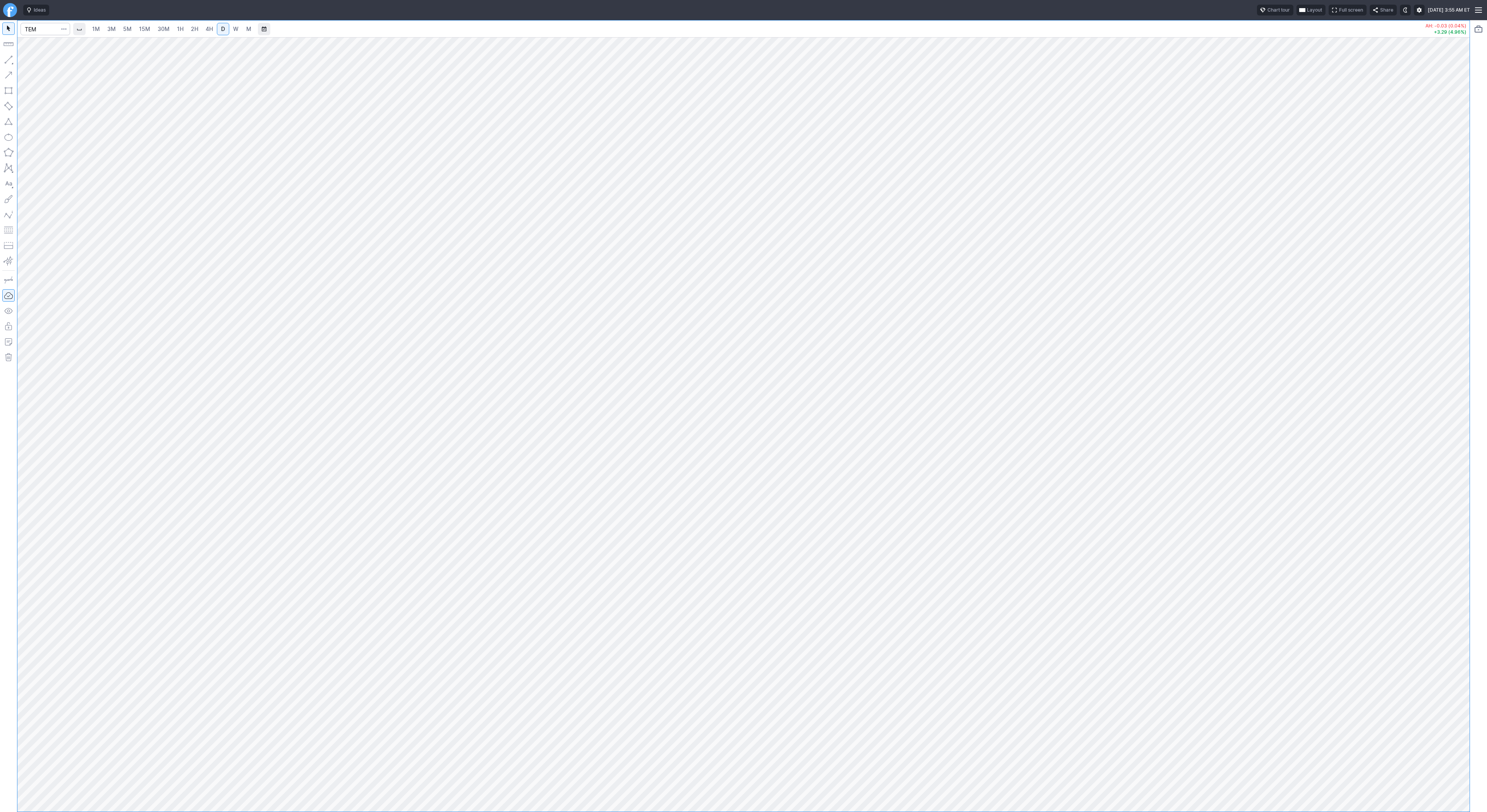
click at [208, 28] on span "4H" at bounding box center [209, 28] width 8 height 6
click at [178, 27] on span "1H" at bounding box center [180, 28] width 6 height 6
drag, startPoint x: 1459, startPoint y: 200, endPoint x: 1453, endPoint y: 324, distance: 124.1
click at [1456, 347] on div at bounding box center [1462, 422] width 16 height 755
click at [33, 23] on input "Search" at bounding box center [46, 29] width 50 height 12
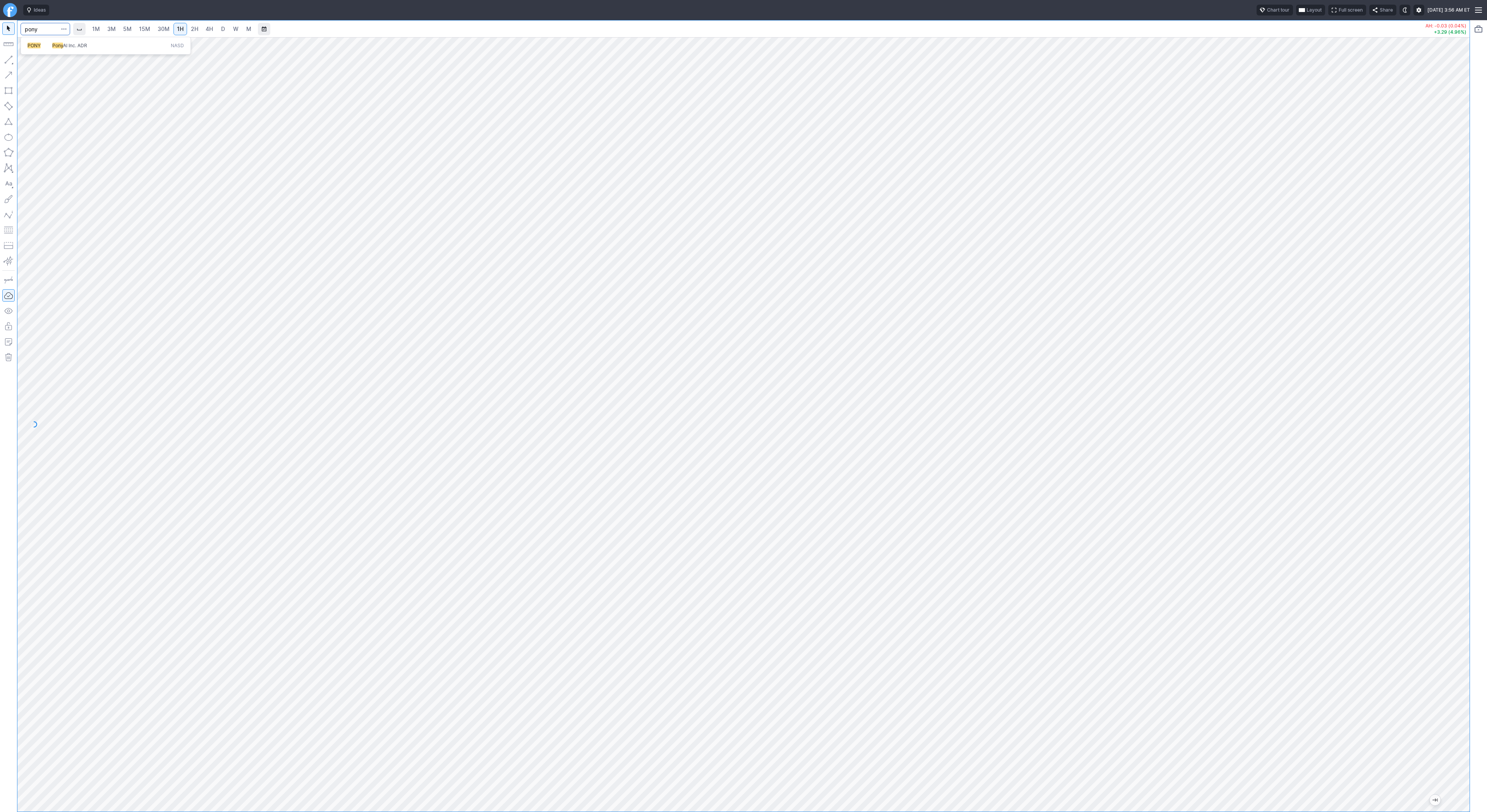
type input "pony"
click at [207, 30] on span "4H" at bounding box center [209, 28] width 8 height 6
drag, startPoint x: 1464, startPoint y: 269, endPoint x: 1468, endPoint y: 340, distance: 71.1
click at [1468, 340] on div at bounding box center [1462, 422] width 16 height 755
drag, startPoint x: 1460, startPoint y: 429, endPoint x: 1458, endPoint y: 444, distance: 15.1
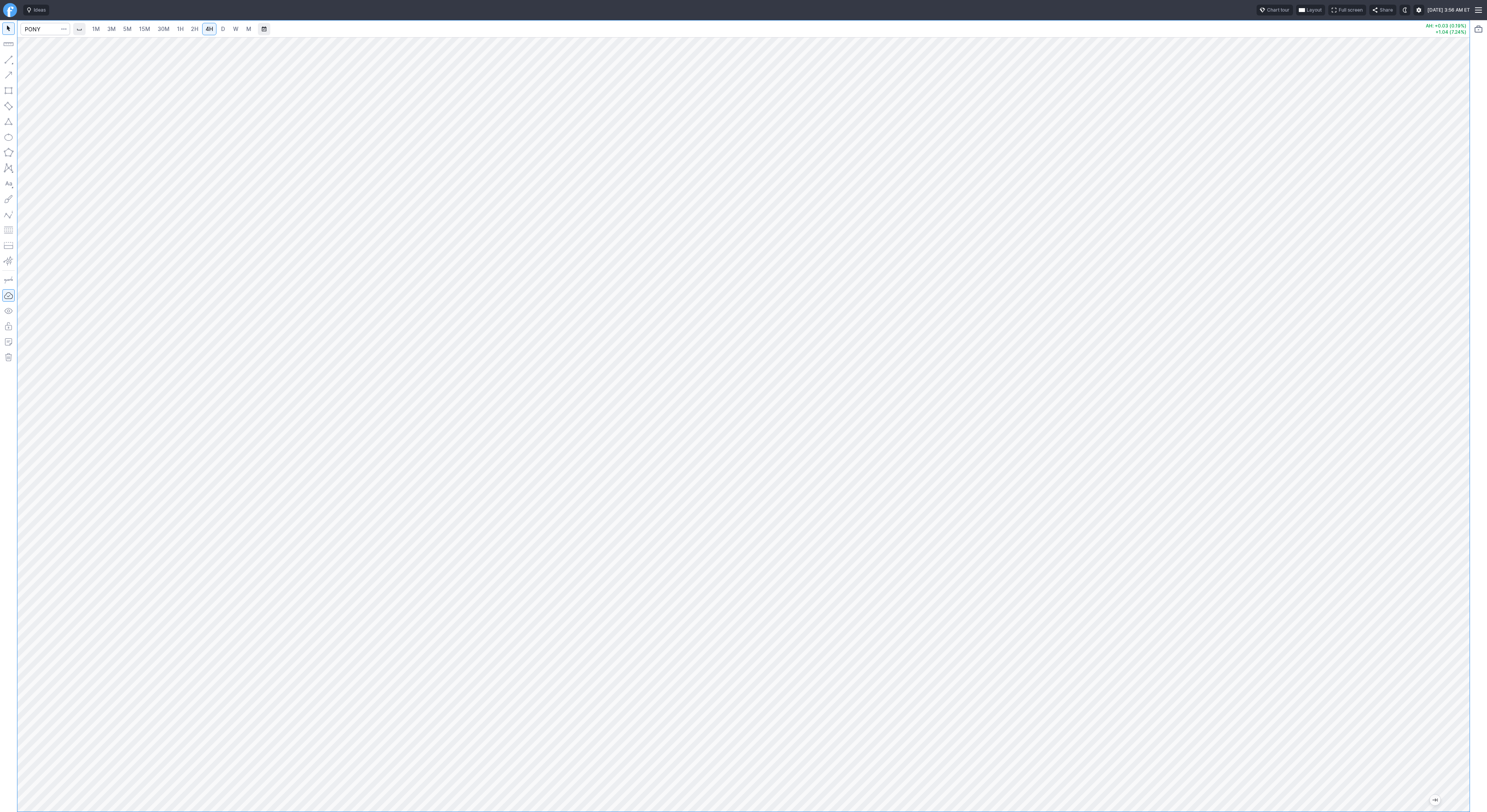
click at [1458, 443] on div at bounding box center [1462, 422] width 16 height 755
click at [9, 59] on button "button" at bounding box center [8, 59] width 12 height 12
click at [13, 63] on button "button" at bounding box center [8, 59] width 12 height 12
drag, startPoint x: 8, startPoint y: 61, endPoint x: 25, endPoint y: 90, distance: 33.6
click at [8, 62] on button "button" at bounding box center [8, 59] width 12 height 12
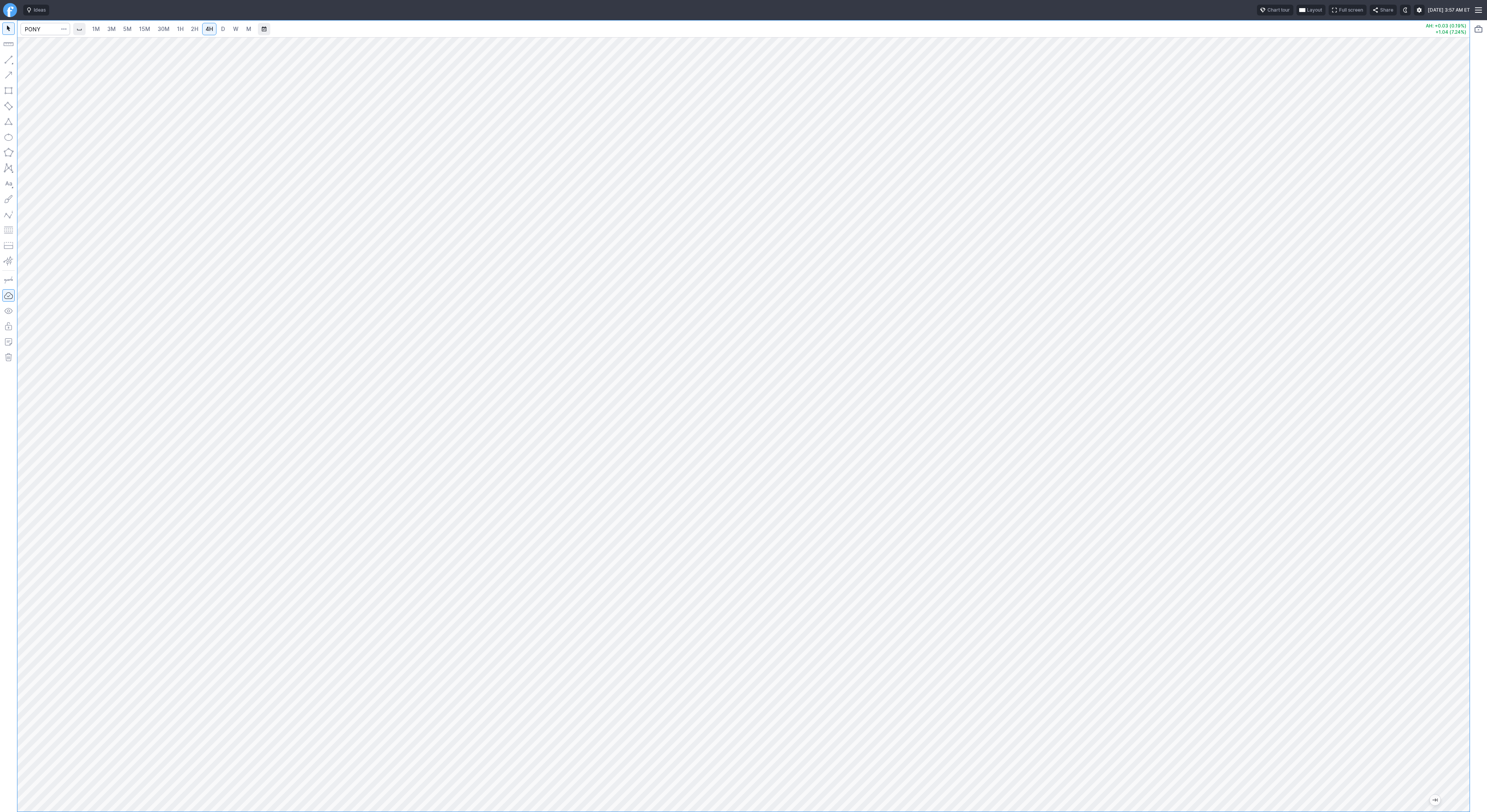
click at [177, 28] on span "1H" at bounding box center [180, 28] width 6 height 6
click at [1452, 450] on div at bounding box center [744, 424] width 1452 height 774
click at [24, 61] on span "button" at bounding box center [25, 61] width 5 height 11
click at [12, 60] on button "button" at bounding box center [8, 59] width 12 height 12
drag, startPoint x: 9, startPoint y: 57, endPoint x: 24, endPoint y: 80, distance: 27.5
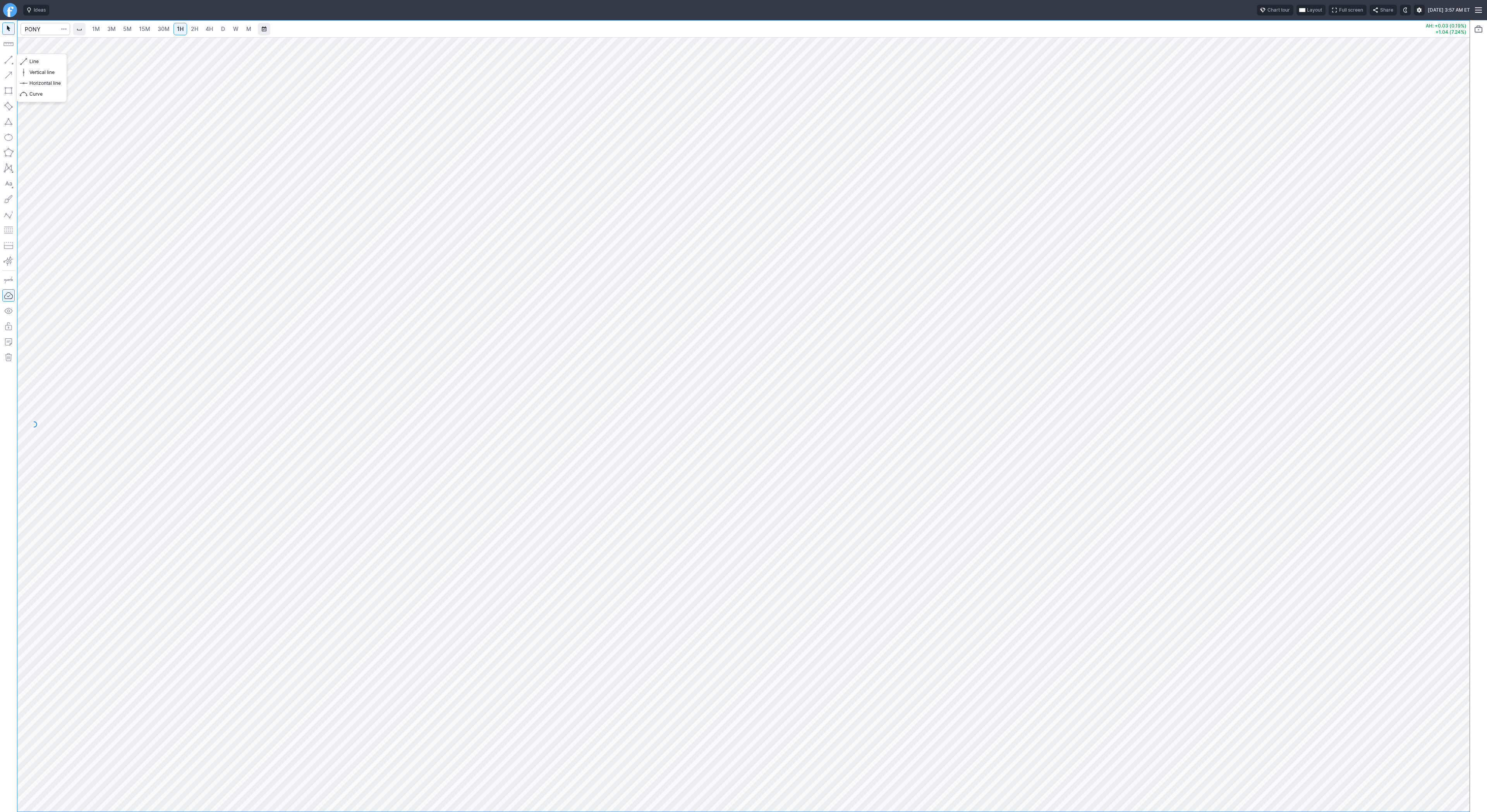
click at [9, 57] on button "button" at bounding box center [8, 59] width 12 height 12
click at [8, 58] on button "button" at bounding box center [8, 59] width 12 height 12
drag, startPoint x: 5, startPoint y: 62, endPoint x: 11, endPoint y: 92, distance: 30.6
click at [5, 63] on button "button" at bounding box center [8, 59] width 12 height 12
click at [10, 59] on button "button" at bounding box center [8, 59] width 12 height 12
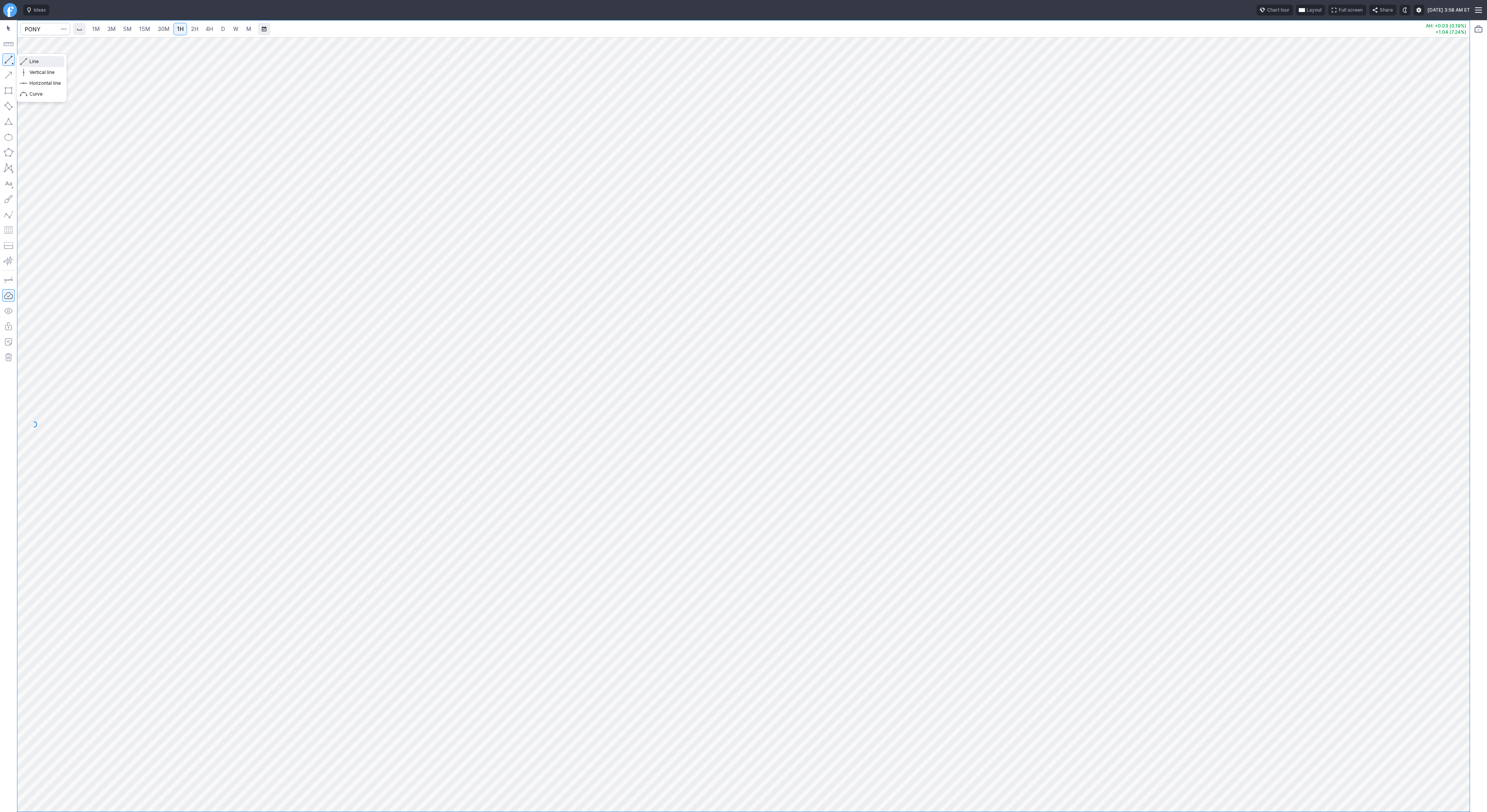
click at [48, 61] on span "Line" at bounding box center [45, 61] width 31 height 8
click at [6, 58] on button "button" at bounding box center [8, 59] width 12 height 12
click at [50, 29] on input "Search" at bounding box center [46, 29] width 50 height 12
type input "rkt"
click at [223, 31] on span "D" at bounding box center [223, 28] width 4 height 6
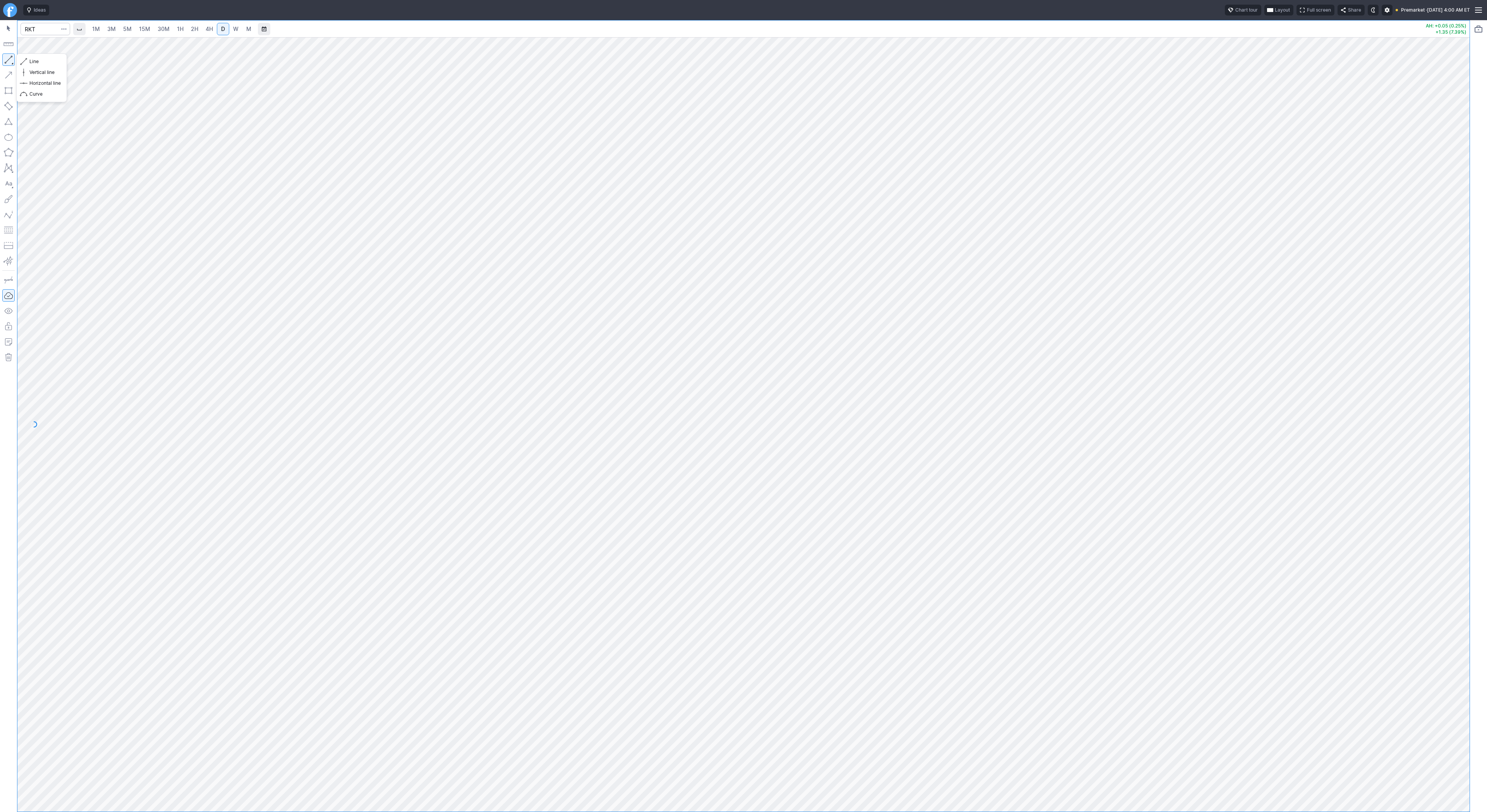
click at [10, 62] on button "button" at bounding box center [8, 59] width 12 height 12
click at [210, 31] on span "4H" at bounding box center [209, 28] width 8 height 6
click at [222, 31] on span "D" at bounding box center [223, 28] width 4 height 6
click at [28, 60] on button "Line" at bounding box center [42, 61] width 45 height 11
click at [47, 67] on button "Vertical line" at bounding box center [42, 72] width 45 height 11
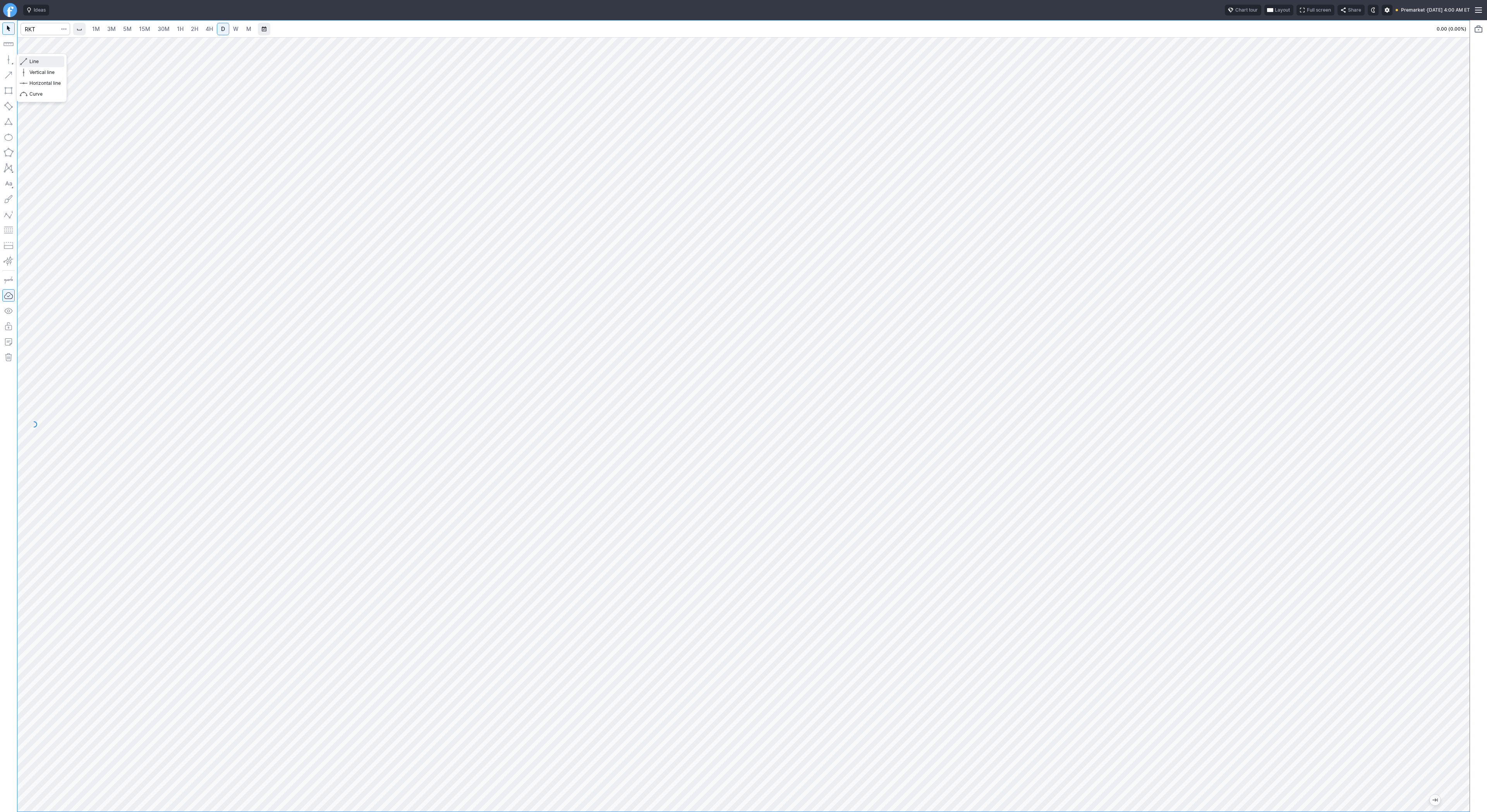
drag, startPoint x: 37, startPoint y: 63, endPoint x: 44, endPoint y: 65, distance: 7.3
click at [37, 63] on span "Line" at bounding box center [45, 61] width 31 height 8
click at [50, 30] on input "Search" at bounding box center [46, 29] width 50 height 12
type input "soun"
click at [41, 63] on span "Line" at bounding box center [45, 61] width 31 height 8
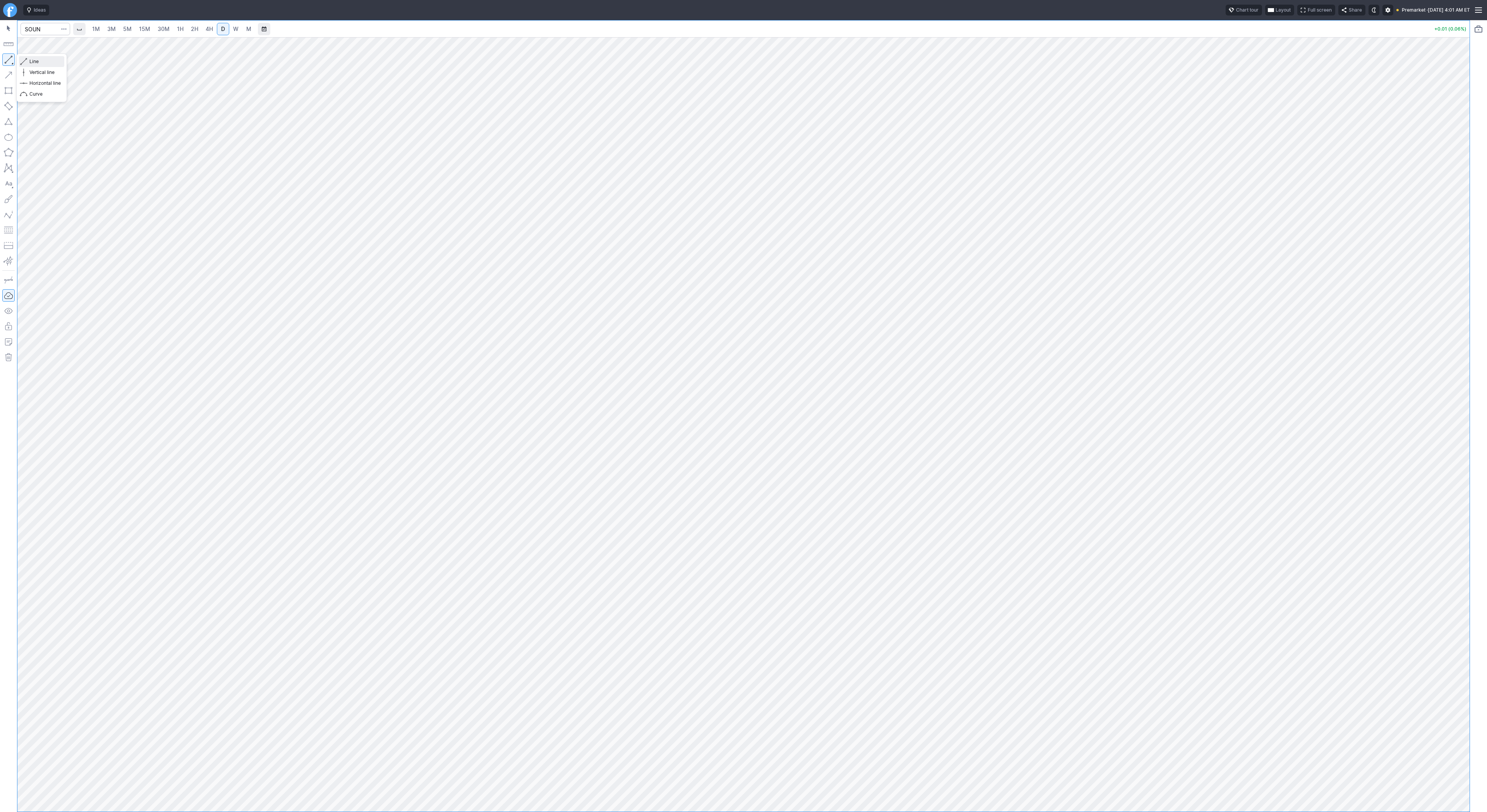
click at [41, 63] on span "Line" at bounding box center [45, 61] width 31 height 8
click at [144, 30] on span "15M" at bounding box center [144, 28] width 11 height 6
click at [180, 29] on span "1H" at bounding box center [180, 28] width 6 height 6
click at [210, 29] on span "4H" at bounding box center [209, 28] width 8 height 6
click at [1451, 437] on div at bounding box center [744, 424] width 1452 height 774
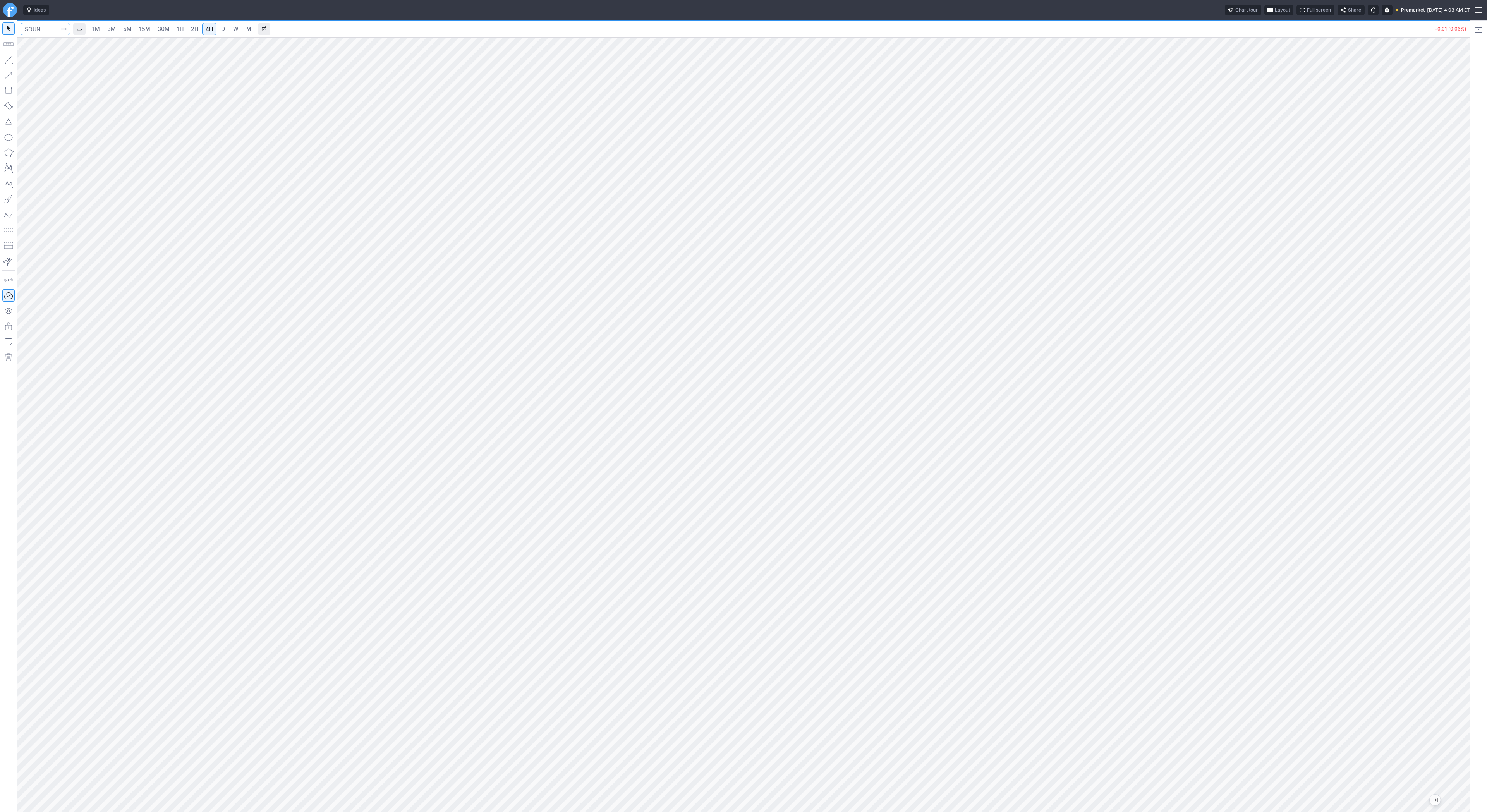
click at [38, 33] on input "Search" at bounding box center [46, 29] width 50 height 12
type input "pony"
click at [182, 29] on link "1H" at bounding box center [180, 29] width 13 height 12
drag, startPoint x: 1470, startPoint y: 426, endPoint x: 1466, endPoint y: 436, distance: 10.8
click at [1466, 436] on div at bounding box center [1462, 422] width 16 height 755
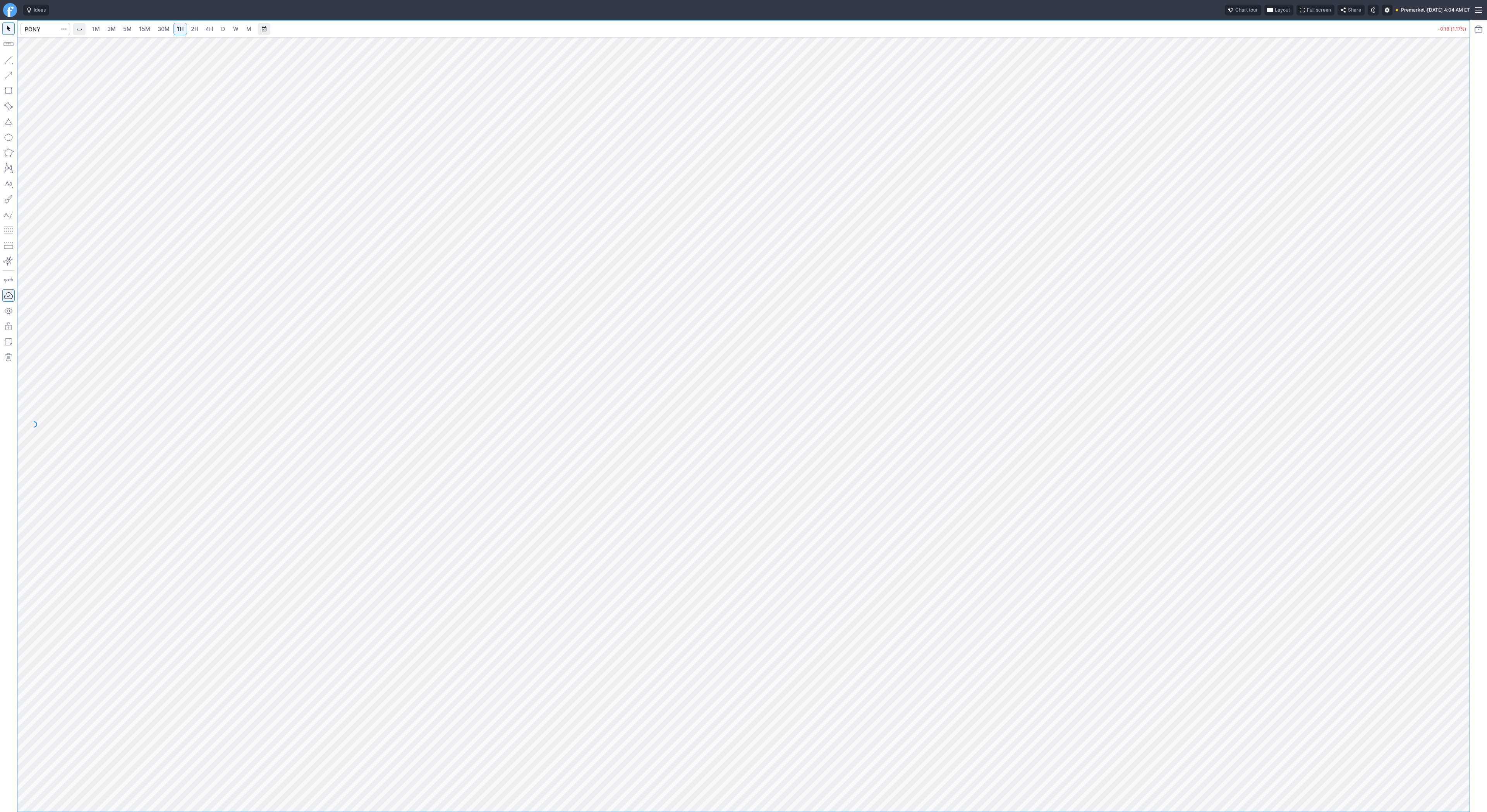
click at [212, 29] on link "4H" at bounding box center [209, 29] width 14 height 12
drag, startPoint x: 1471, startPoint y: 405, endPoint x: 1467, endPoint y: 402, distance: 5.0
click at [1469, 404] on div at bounding box center [1462, 422] width 16 height 755
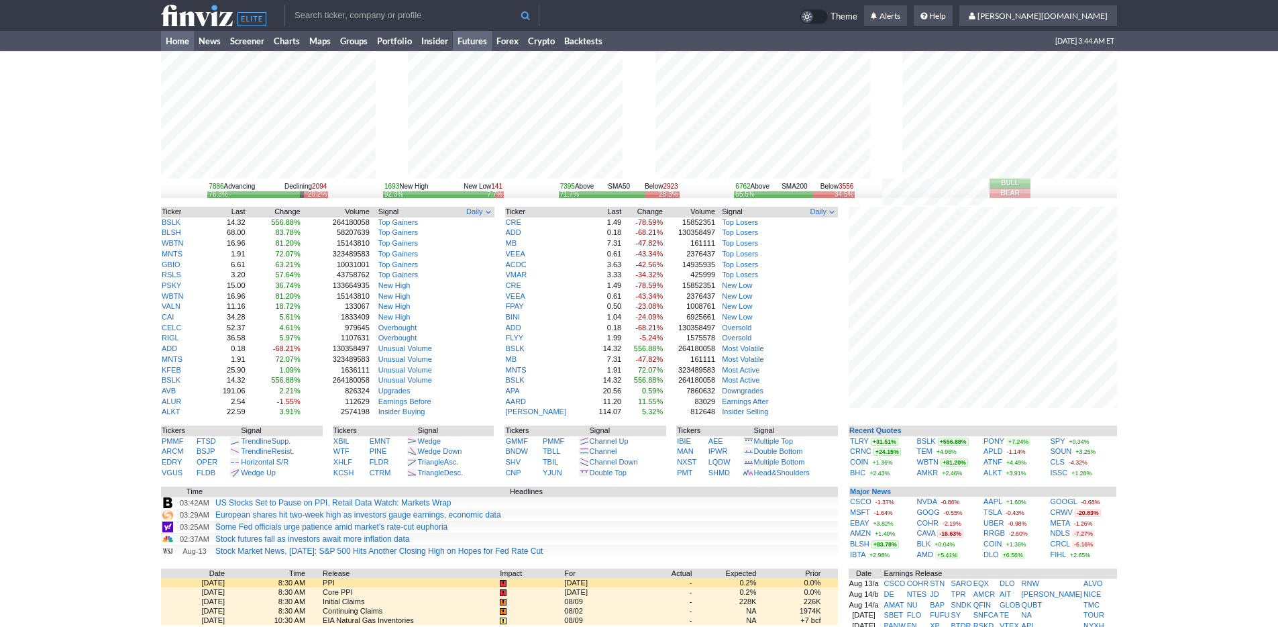
click at [483, 38] on link "Futures" at bounding box center [472, 41] width 39 height 20
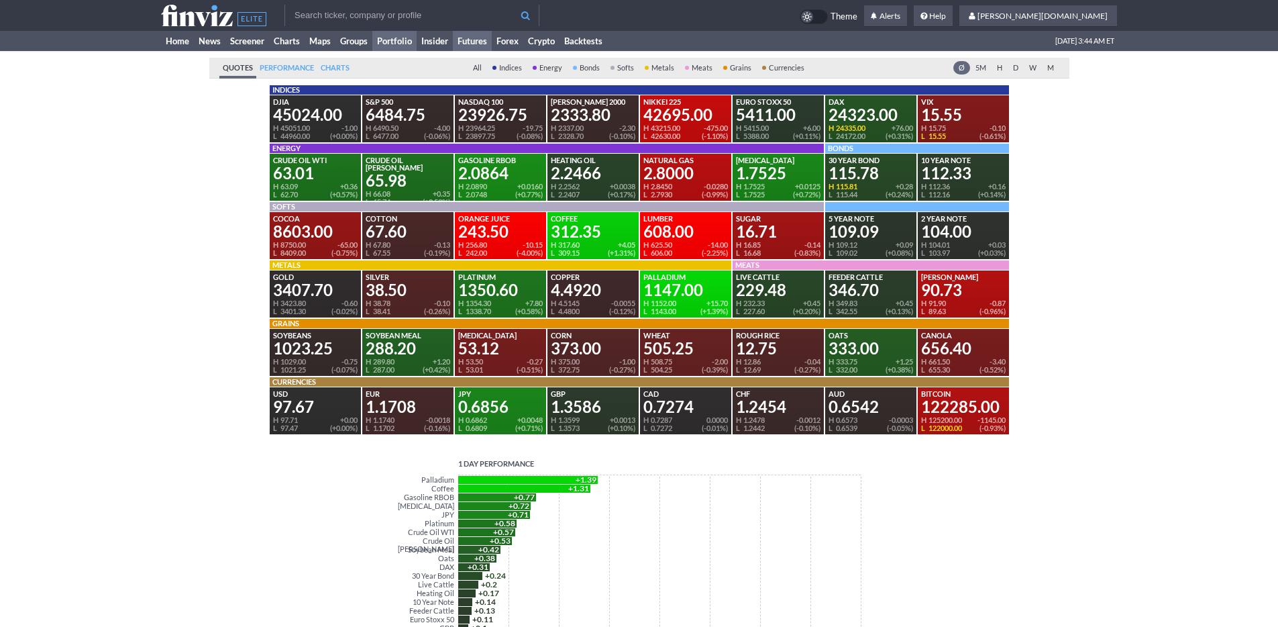
click at [381, 40] on link "Portfolio" at bounding box center [394, 41] width 44 height 20
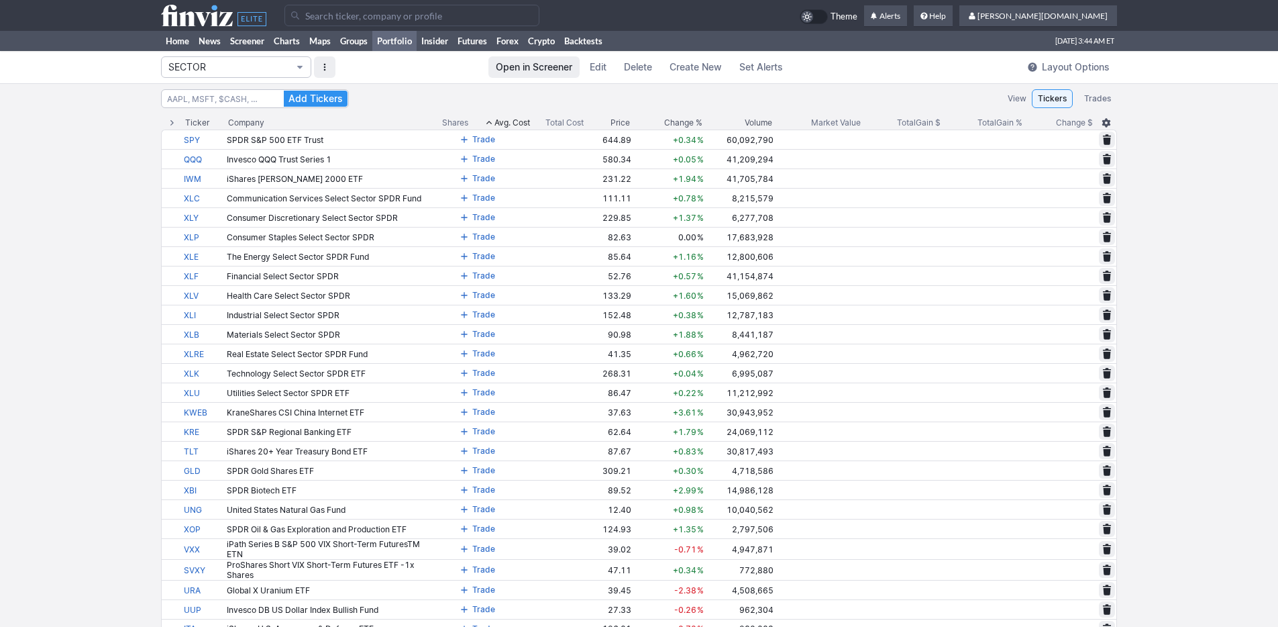
click at [234, 70] on span "SECTOR" at bounding box center [229, 66] width 122 height 13
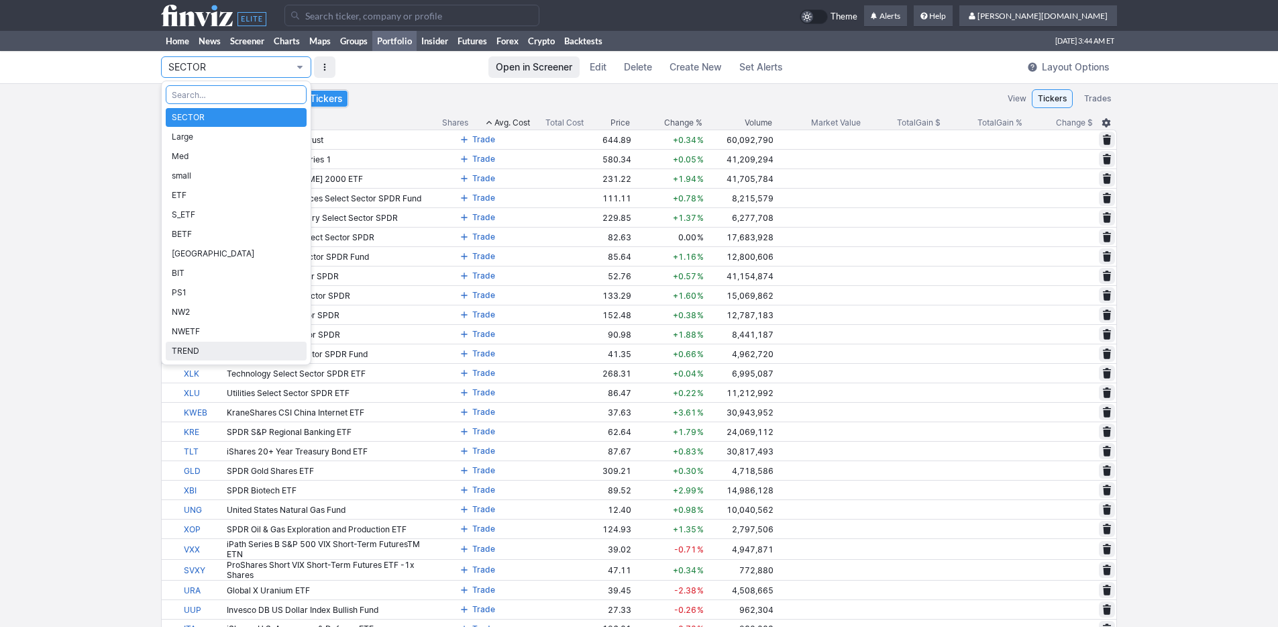
click at [235, 353] on span "TREND" at bounding box center [236, 350] width 129 height 13
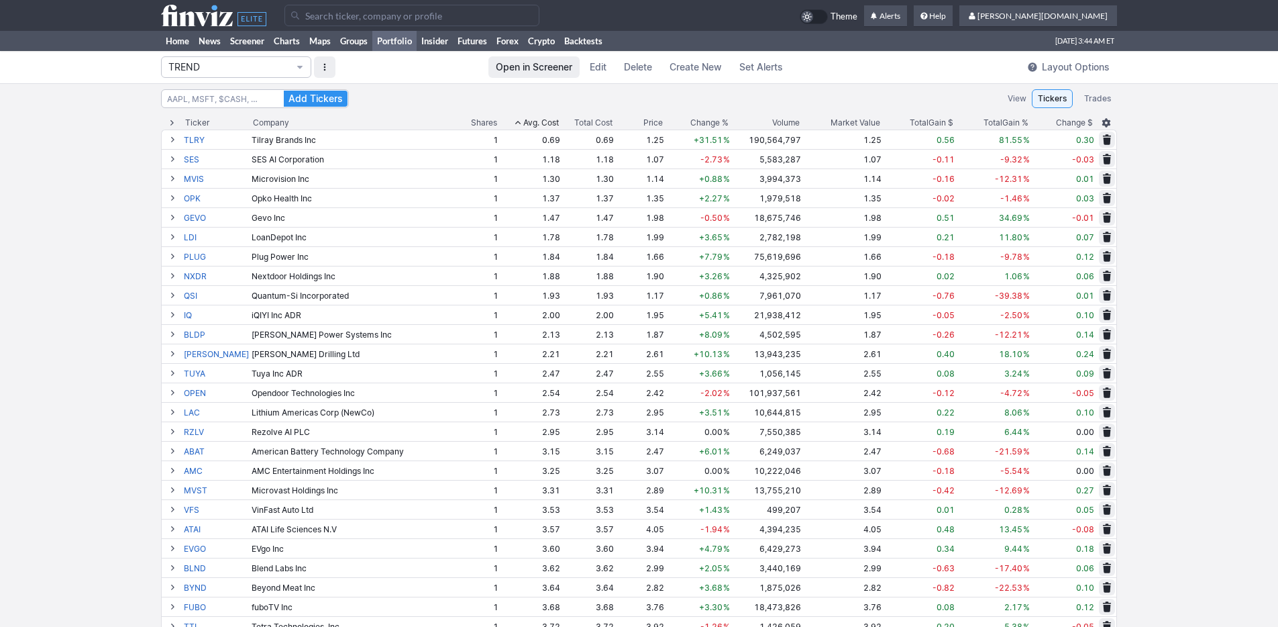
click at [707, 120] on span "Change %" at bounding box center [709, 122] width 38 height 13
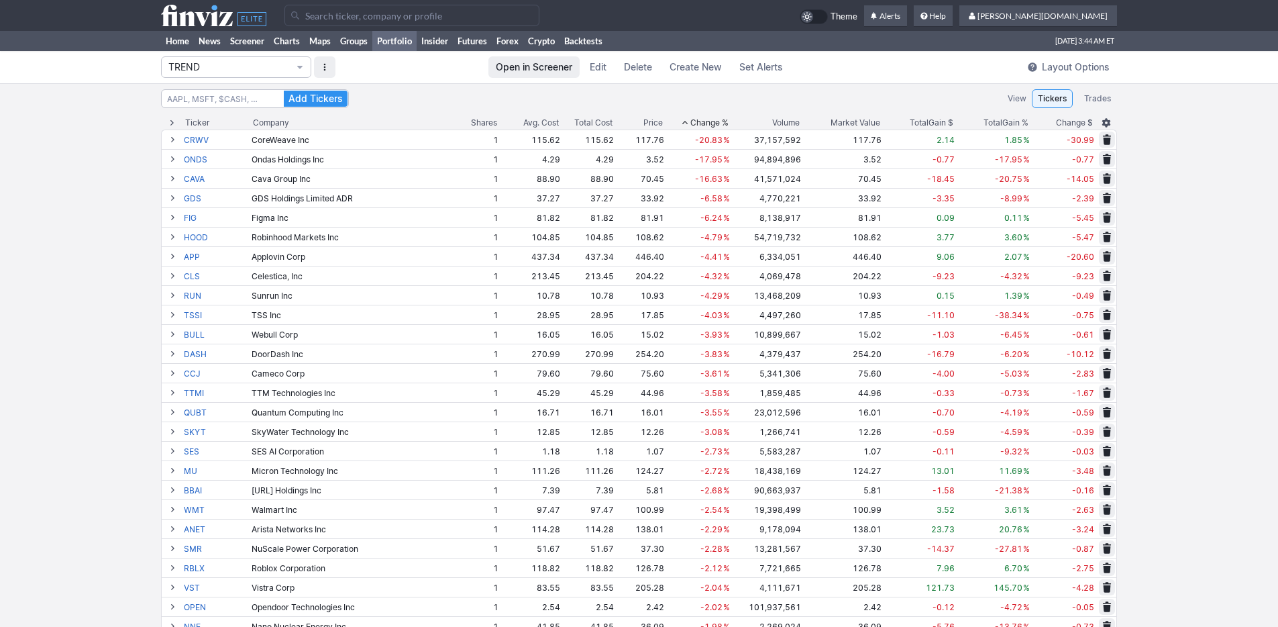
click at [707, 119] on span "Change %" at bounding box center [709, 122] width 38 height 13
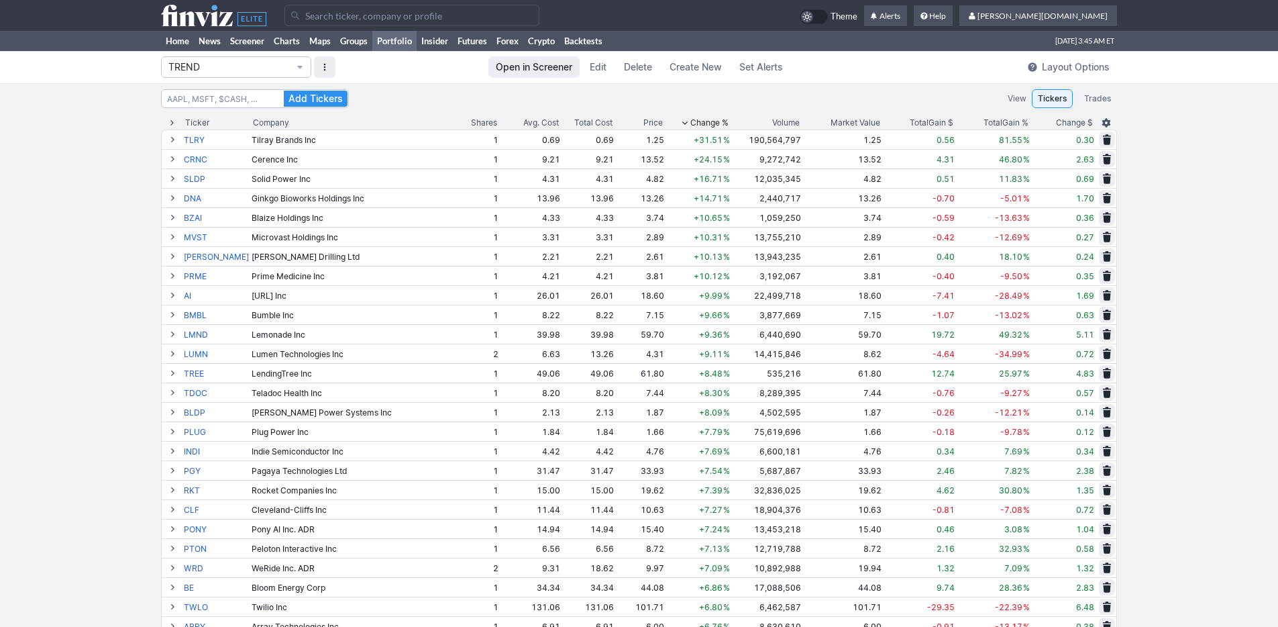
click at [695, 123] on span "Change %" at bounding box center [709, 122] width 38 height 13
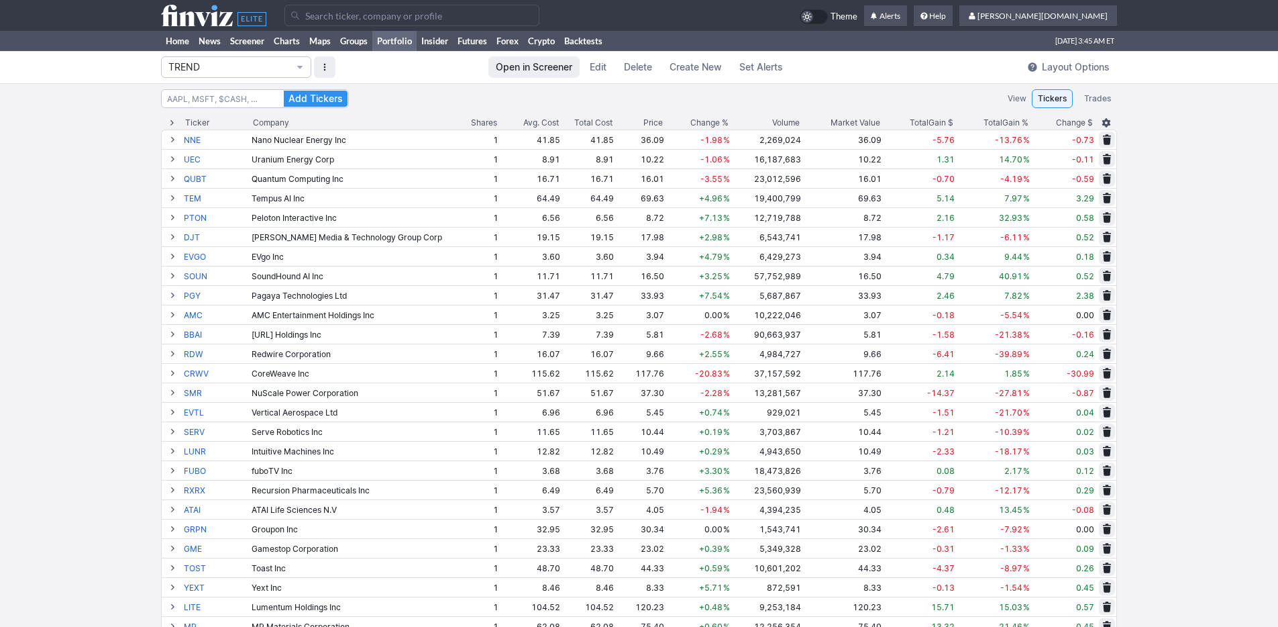
click at [772, 121] on div "Volume" at bounding box center [786, 122] width 28 height 13
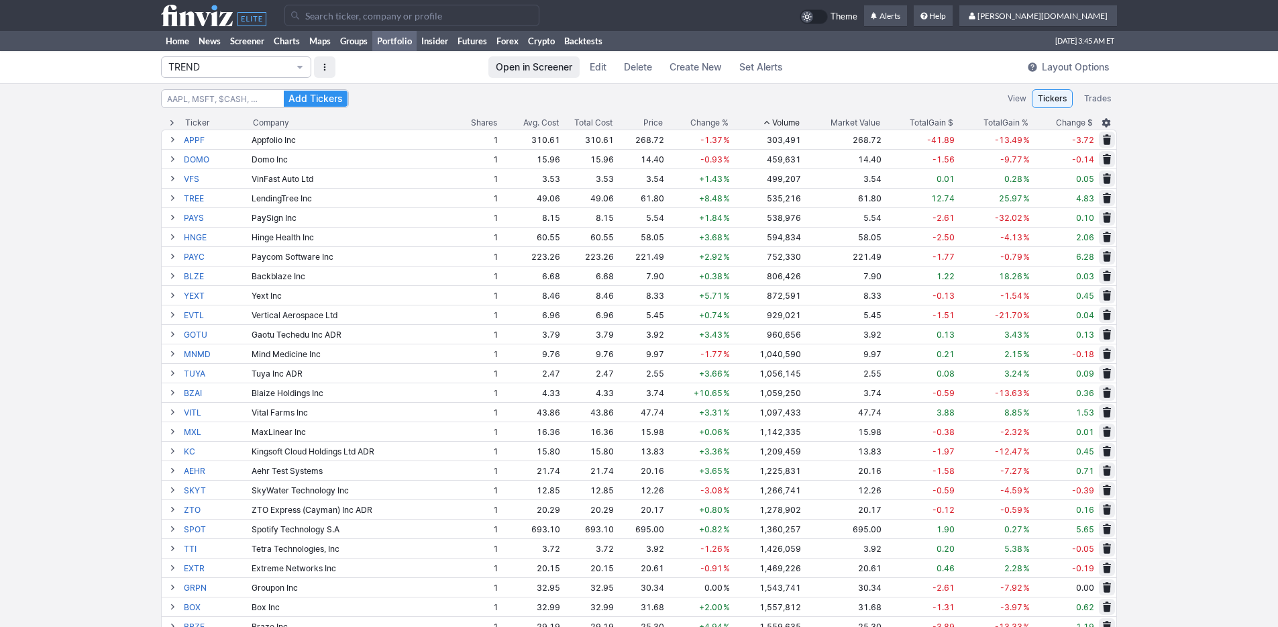
click at [772, 119] on div "Volume" at bounding box center [786, 122] width 28 height 13
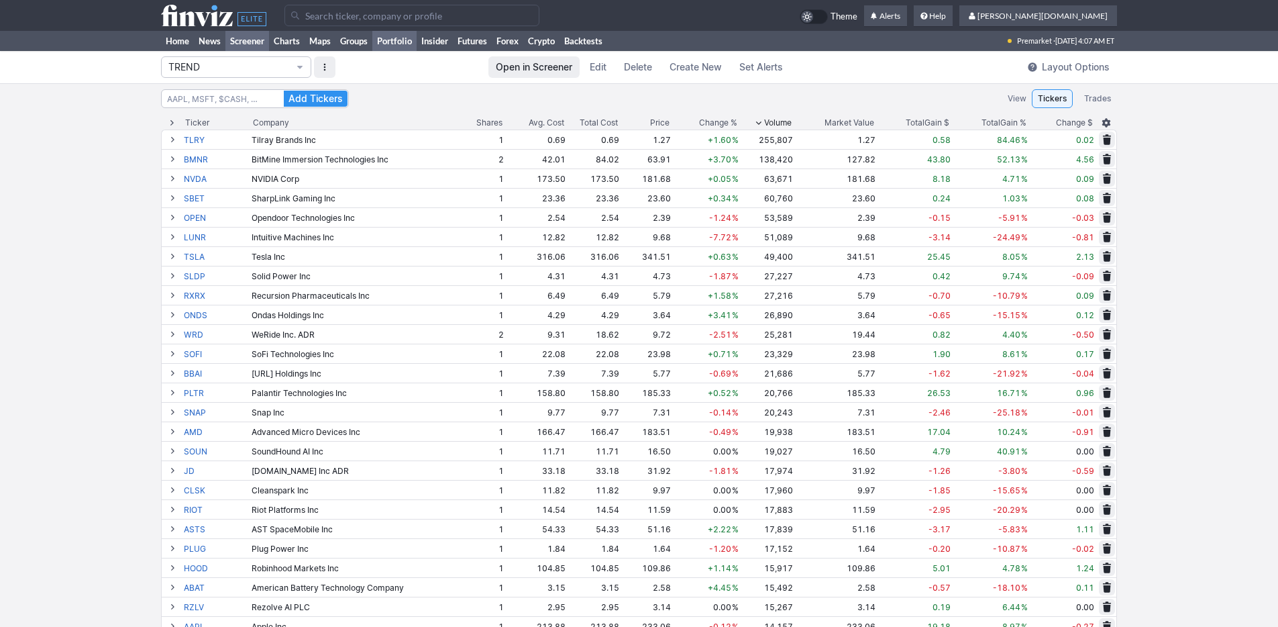
click at [260, 40] on link "Screener" at bounding box center [247, 41] width 44 height 20
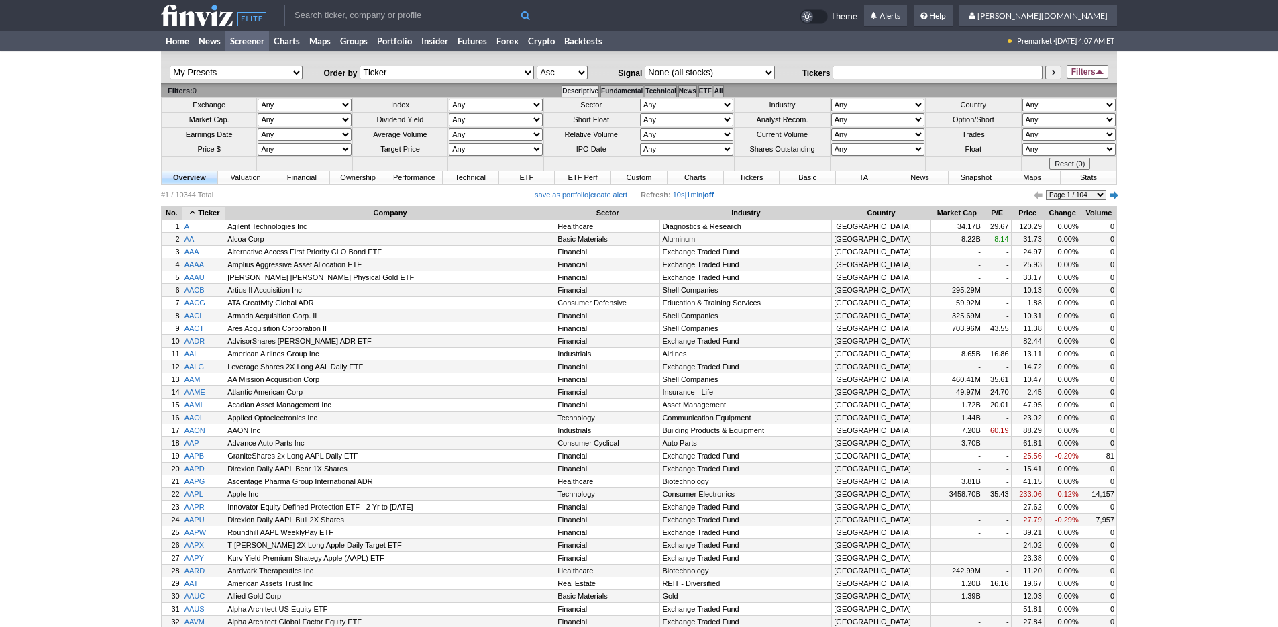
click at [234, 36] on link "Screener" at bounding box center [247, 41] width 44 height 20
click at [1093, 209] on th "Volume" at bounding box center [1098, 213] width 35 height 13
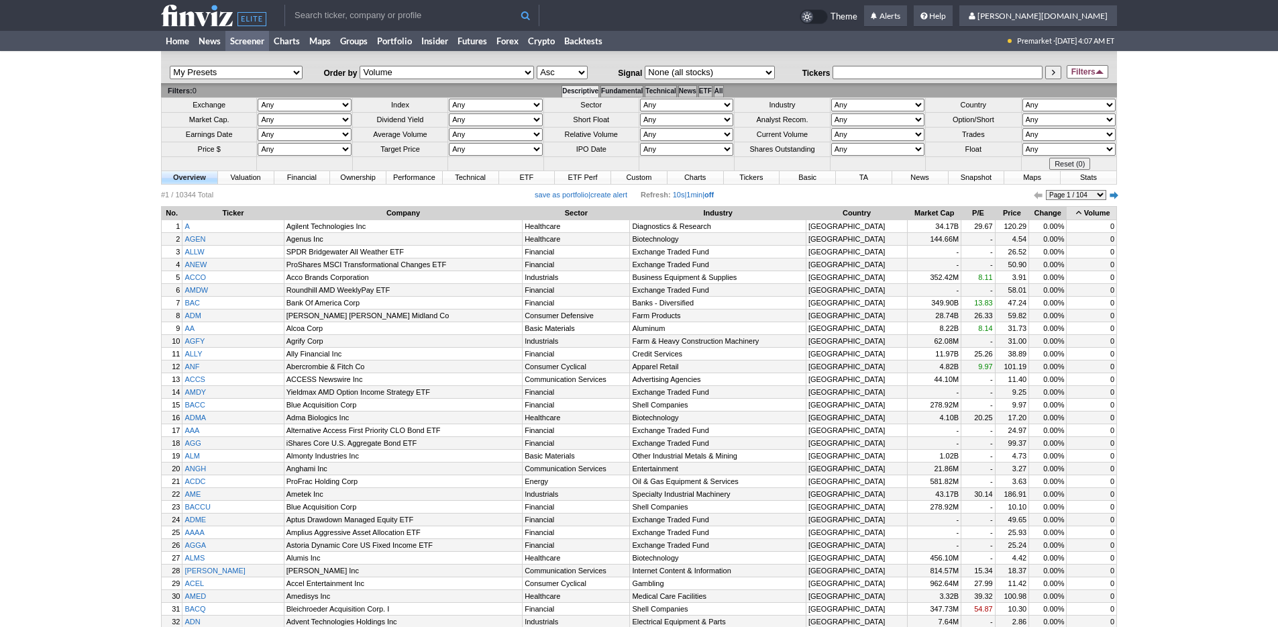
click at [1093, 209] on th "Volume" at bounding box center [1092, 213] width 50 height 13
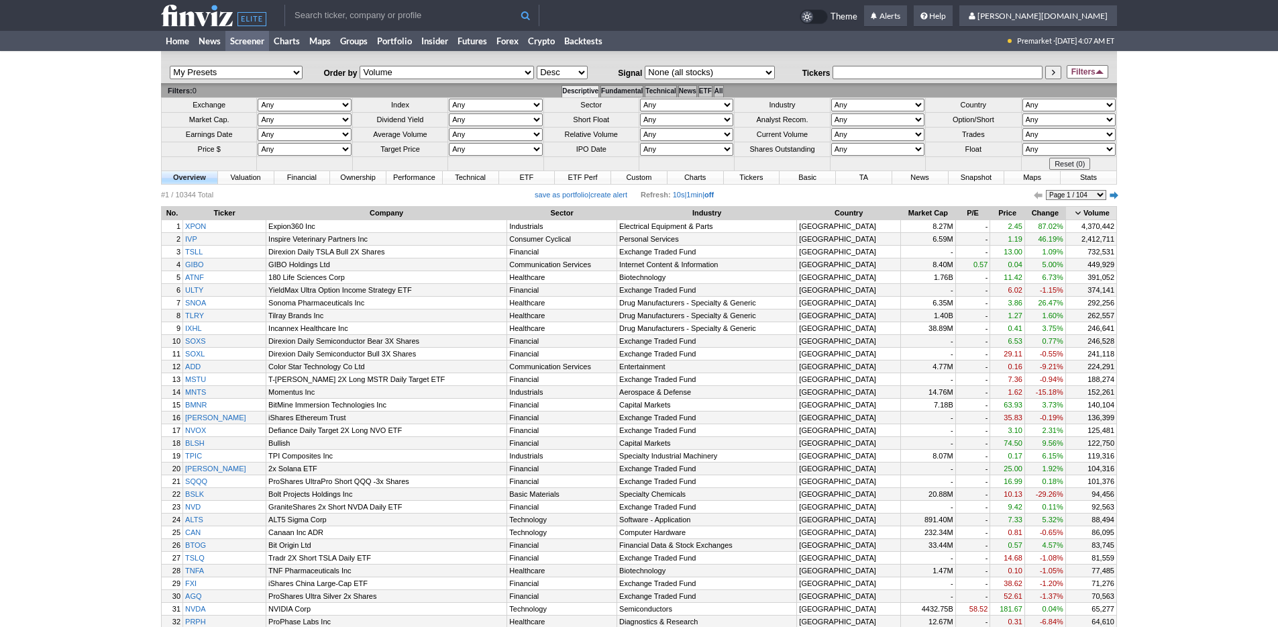
click at [191, 15] on use at bounding box center [213, 15] width 105 height 21
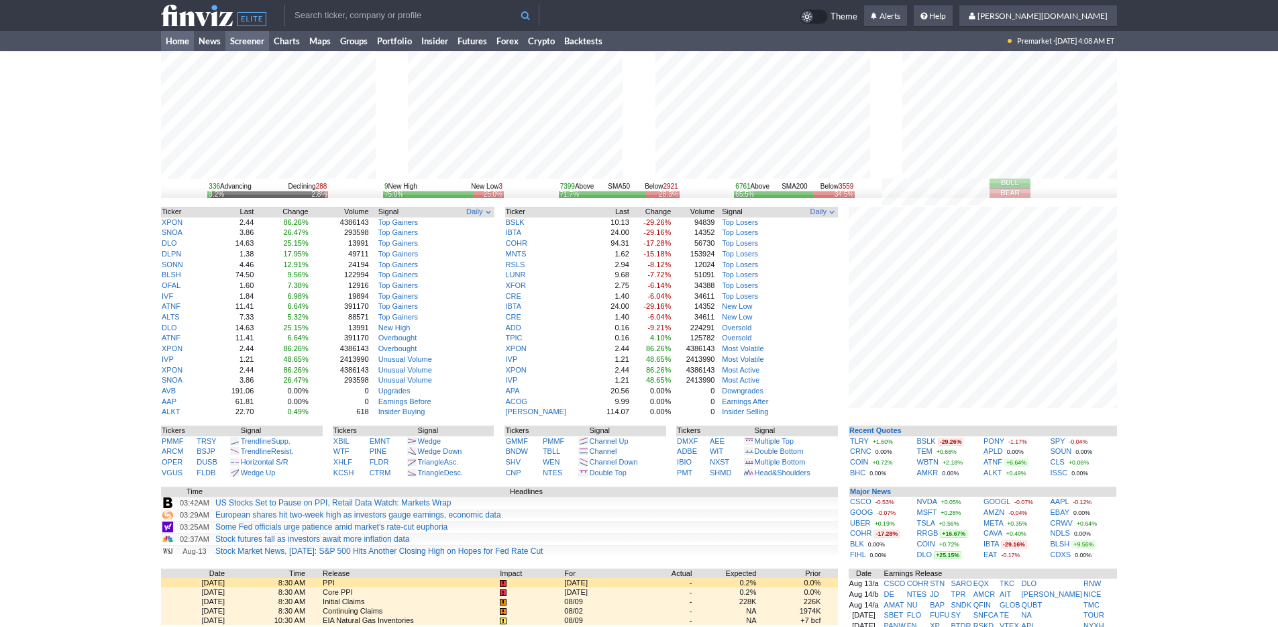
click at [254, 48] on link "Screener" at bounding box center [247, 41] width 44 height 20
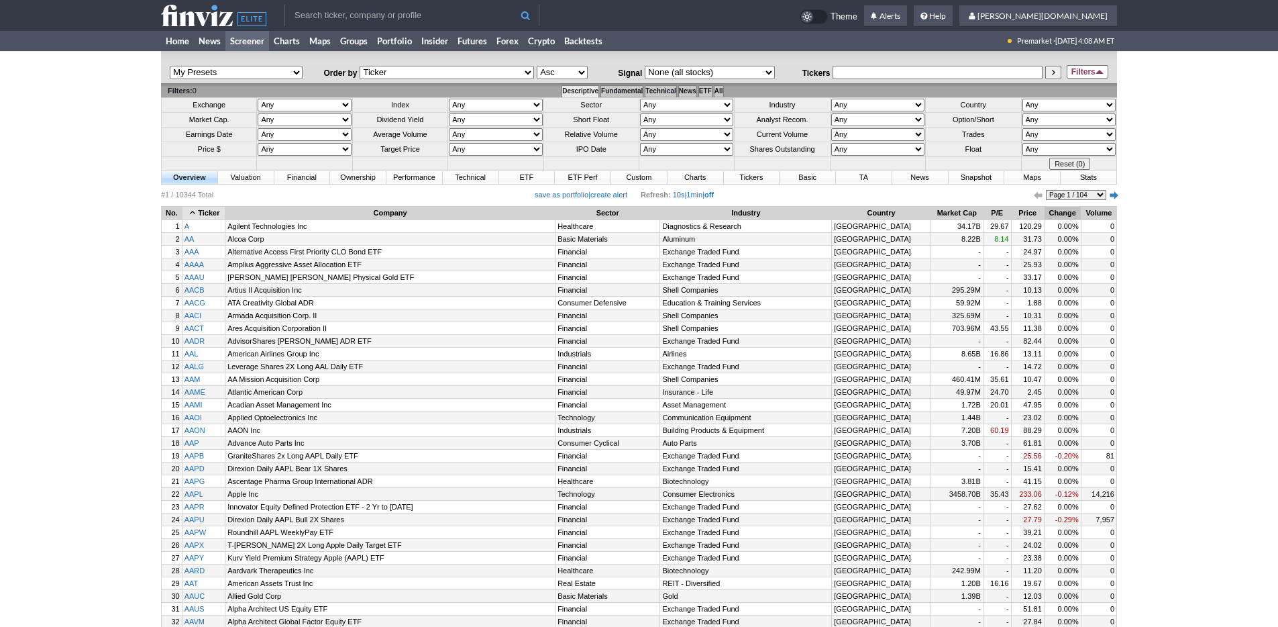
click at [1052, 213] on th "Change" at bounding box center [1062, 213] width 36 height 13
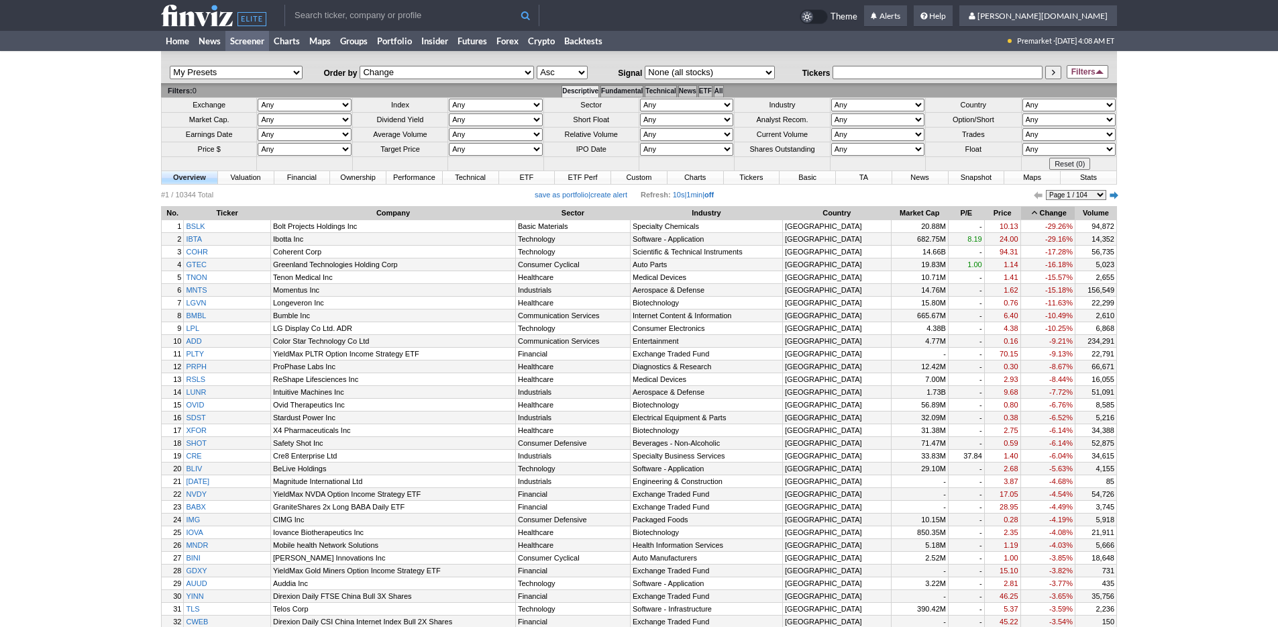
click at [1052, 212] on th "Change" at bounding box center [1048, 213] width 54 height 13
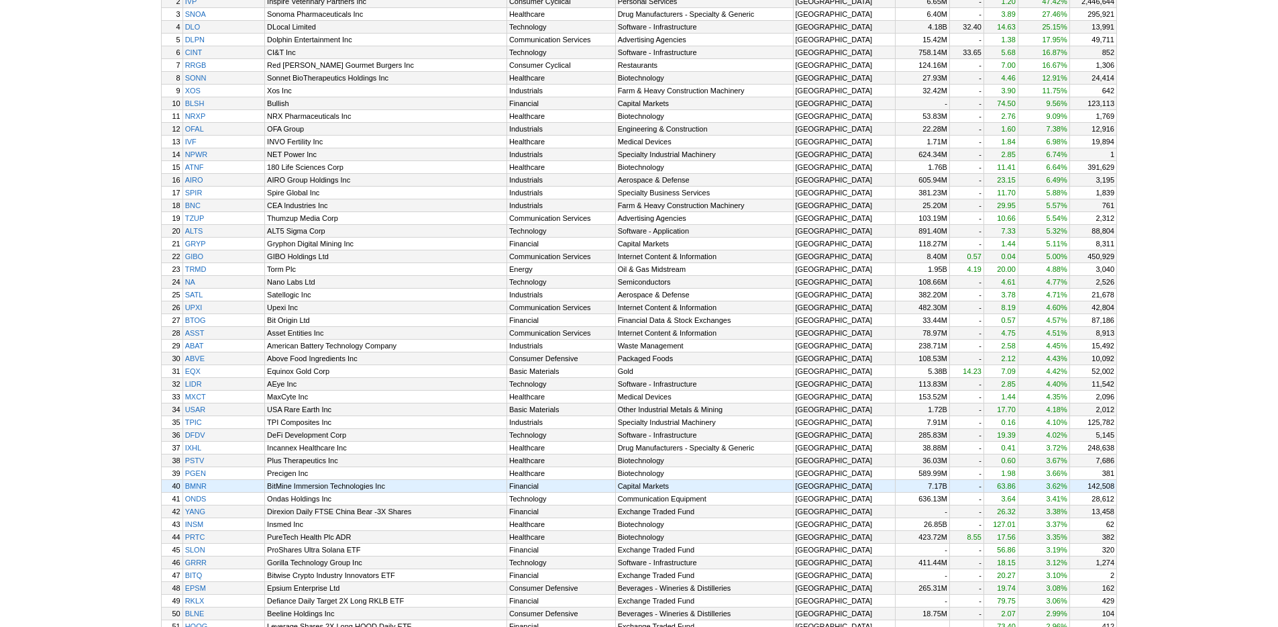
scroll to position [472, 0]
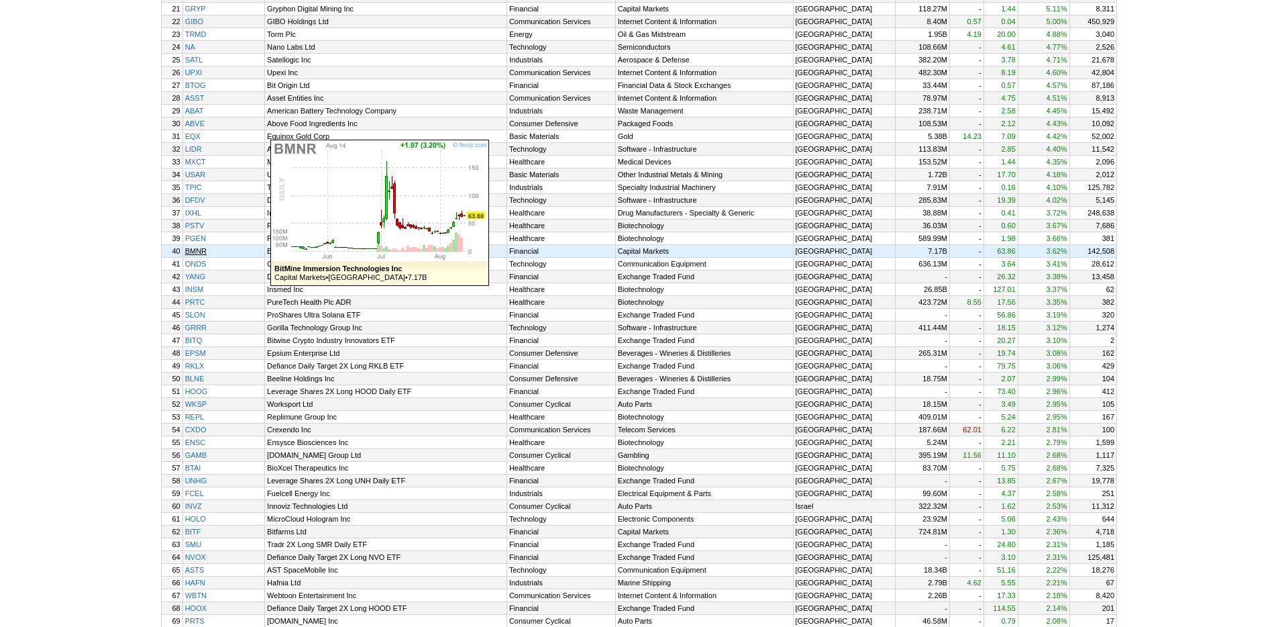
click at [203, 257] on link "BMNR" at bounding box center [223, 251] width 81 height 12
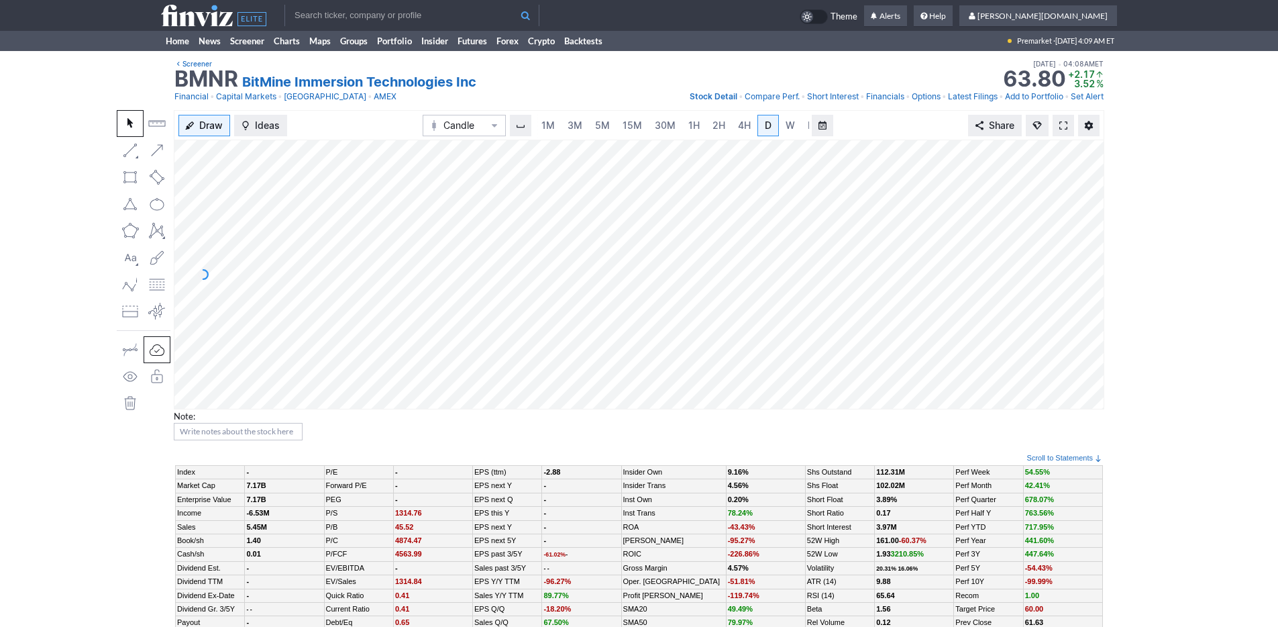
scroll to position [0, 13]
click at [561, 126] on span "3M" at bounding box center [561, 124] width 15 height 11
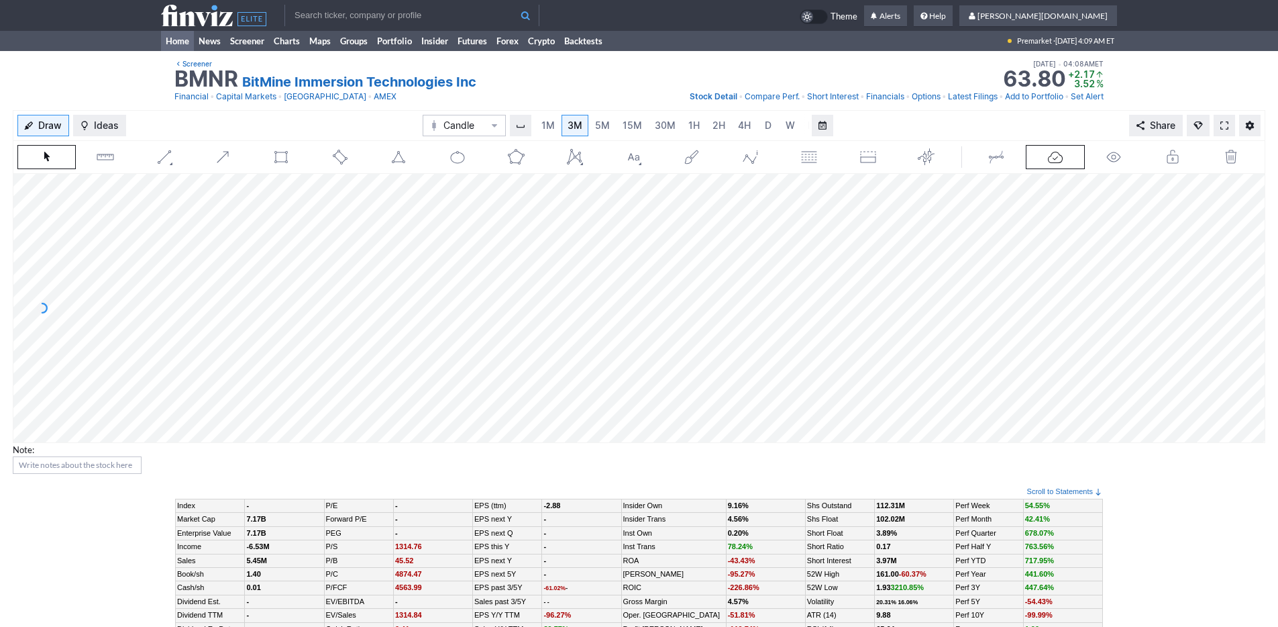
click at [178, 40] on link "Home" at bounding box center [177, 41] width 33 height 20
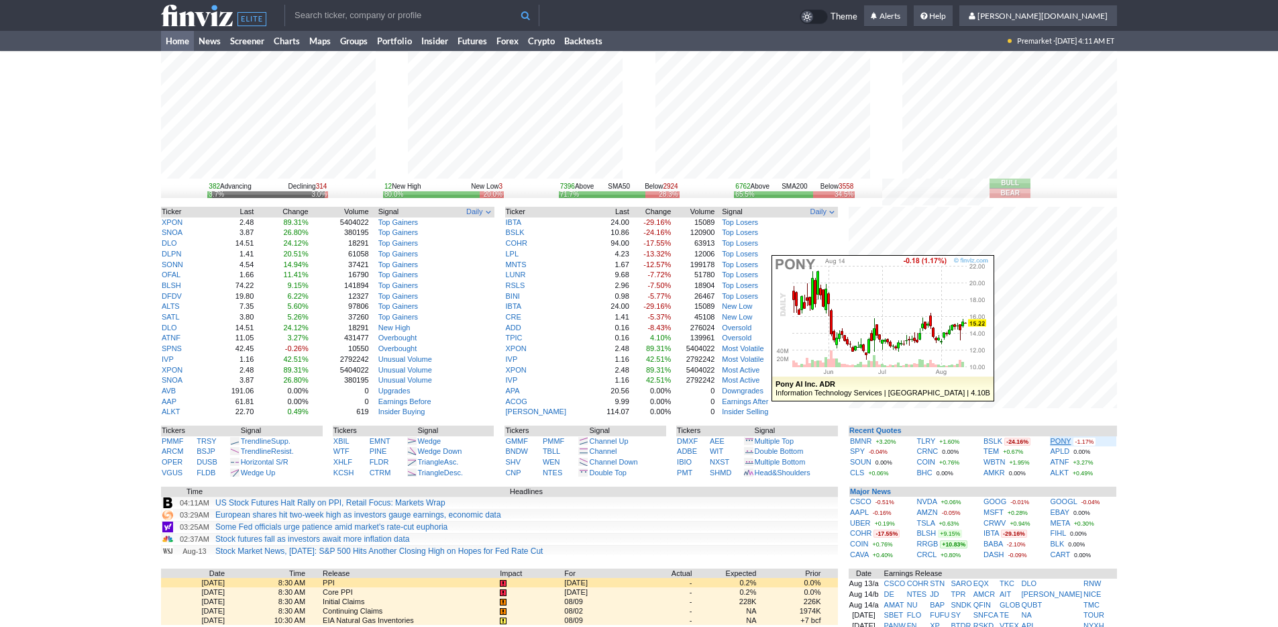
click at [1059, 439] on link "PONY" at bounding box center [1061, 441] width 21 height 8
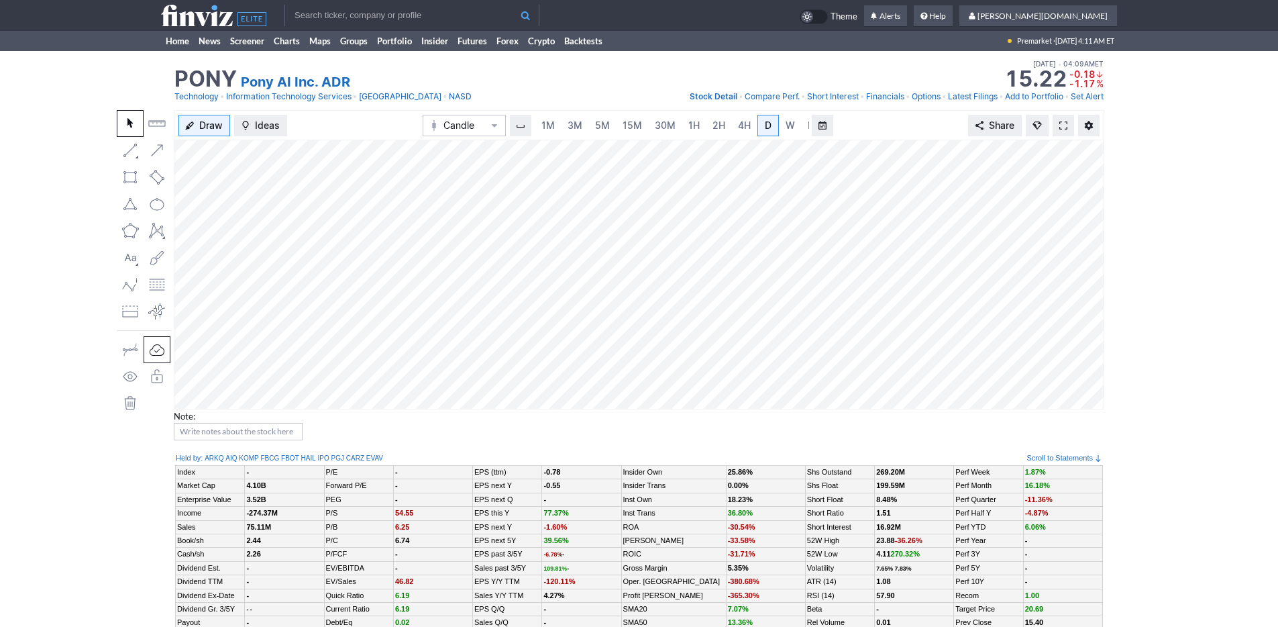
scroll to position [0, 13]
click at [572, 125] on link "3M" at bounding box center [561, 125] width 27 height 21
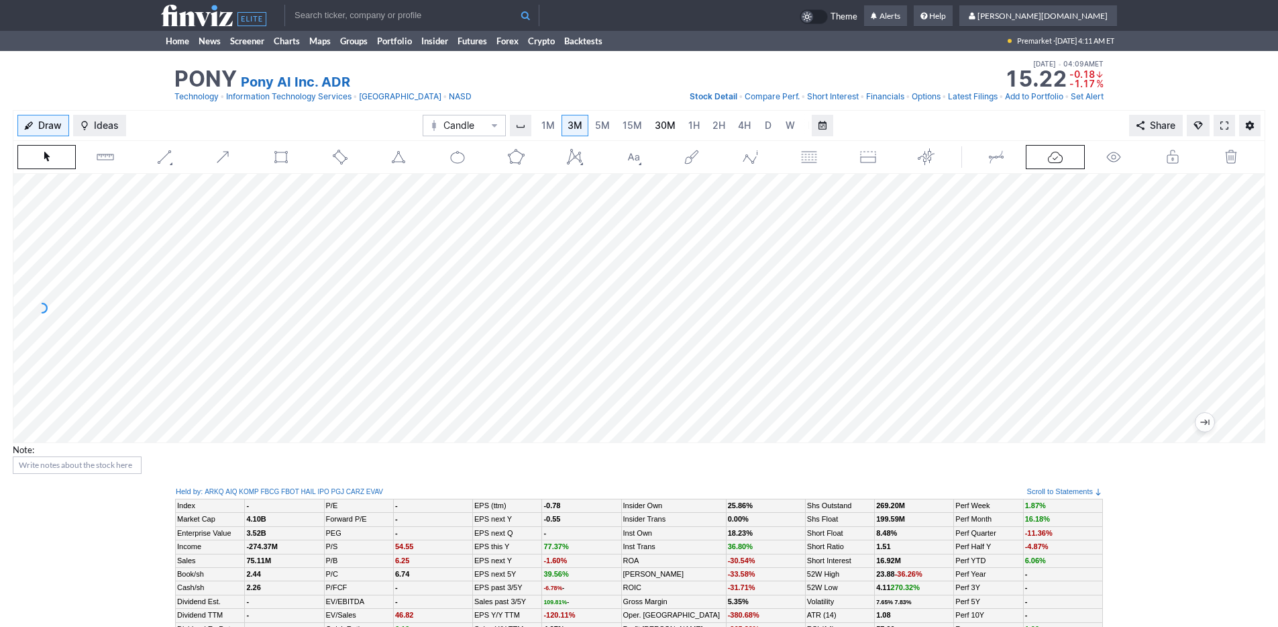
click at [669, 123] on span "30M" at bounding box center [665, 124] width 21 height 11
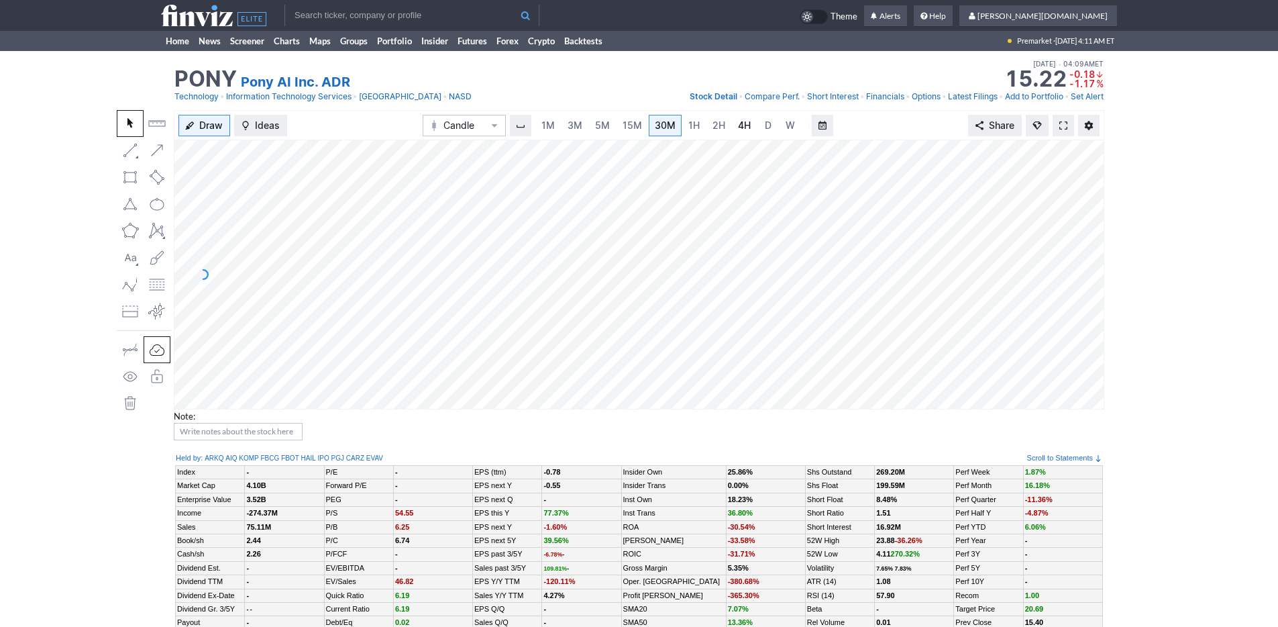
click at [732, 121] on link "4H" at bounding box center [744, 125] width 25 height 21
click at [559, 128] on span "3M" at bounding box center [561, 124] width 15 height 11
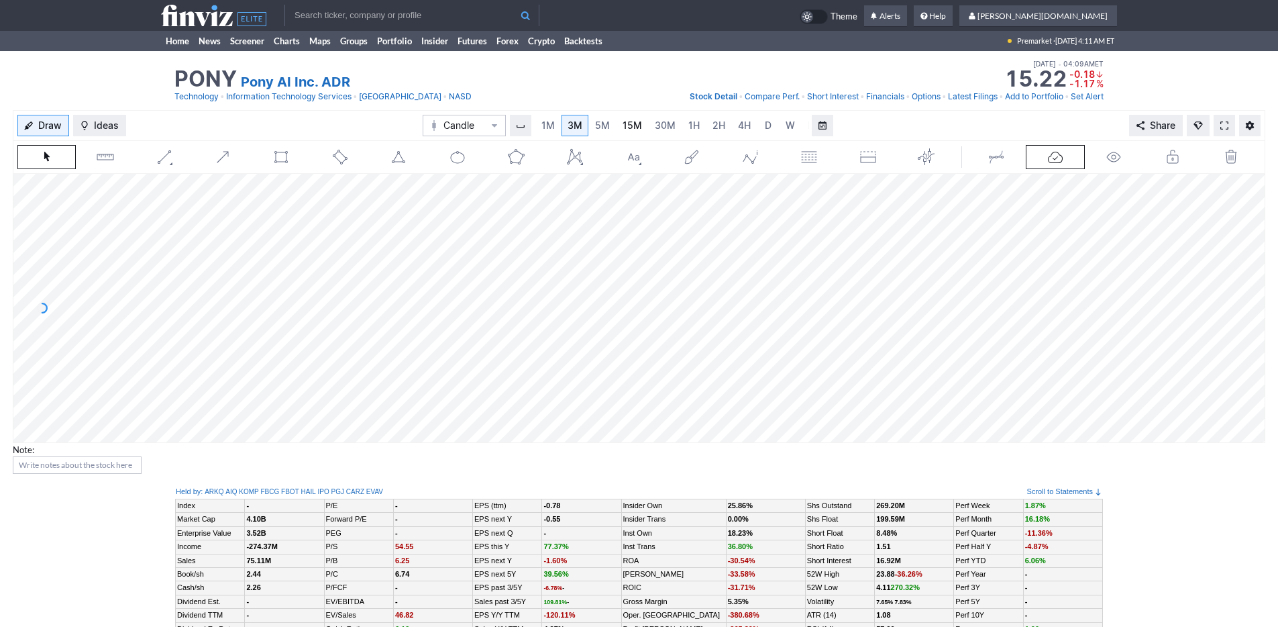
click at [619, 121] on link "15M" at bounding box center [632, 125] width 32 height 21
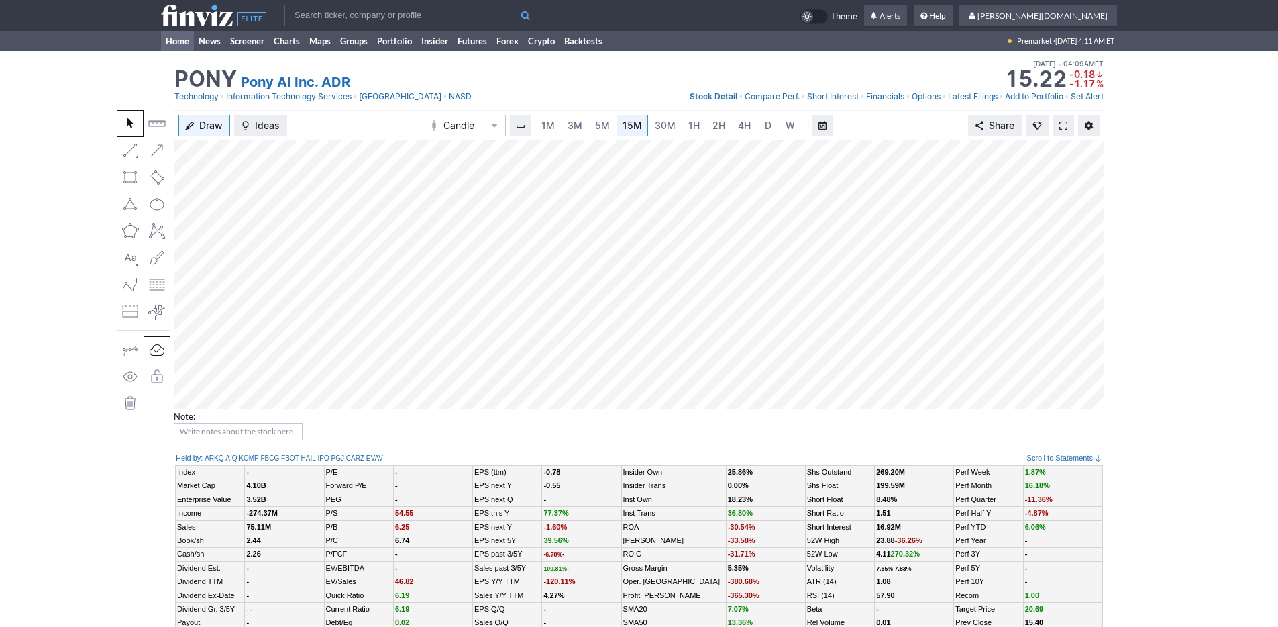
click at [176, 37] on link "Home" at bounding box center [177, 41] width 33 height 20
